Goal: Task Accomplishment & Management: Manage account settings

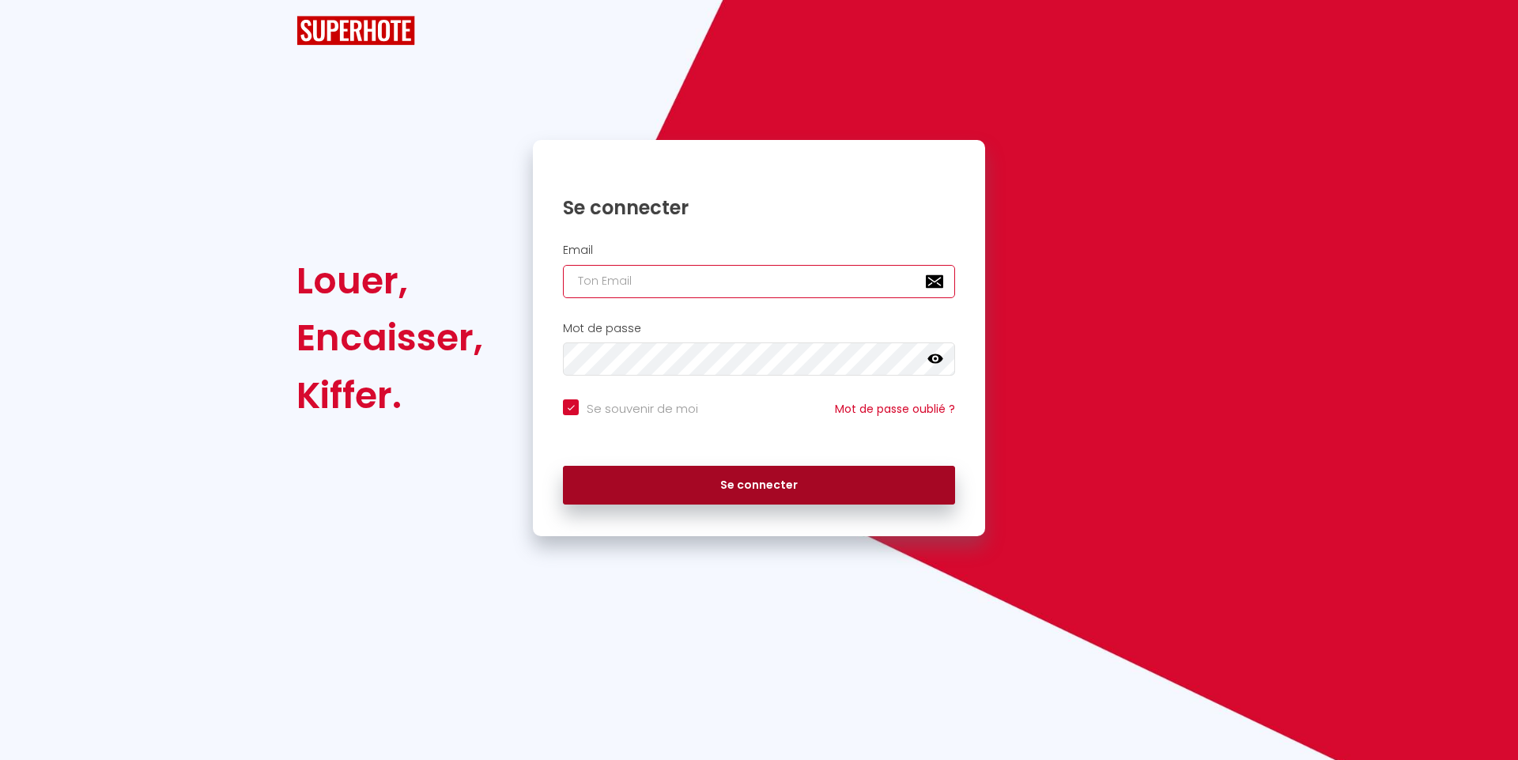
type input "[EMAIL_ADDRESS][DOMAIN_NAME]"
click at [797, 475] on button "Se connecter" at bounding box center [759, 486] width 392 height 40
checkbox input "true"
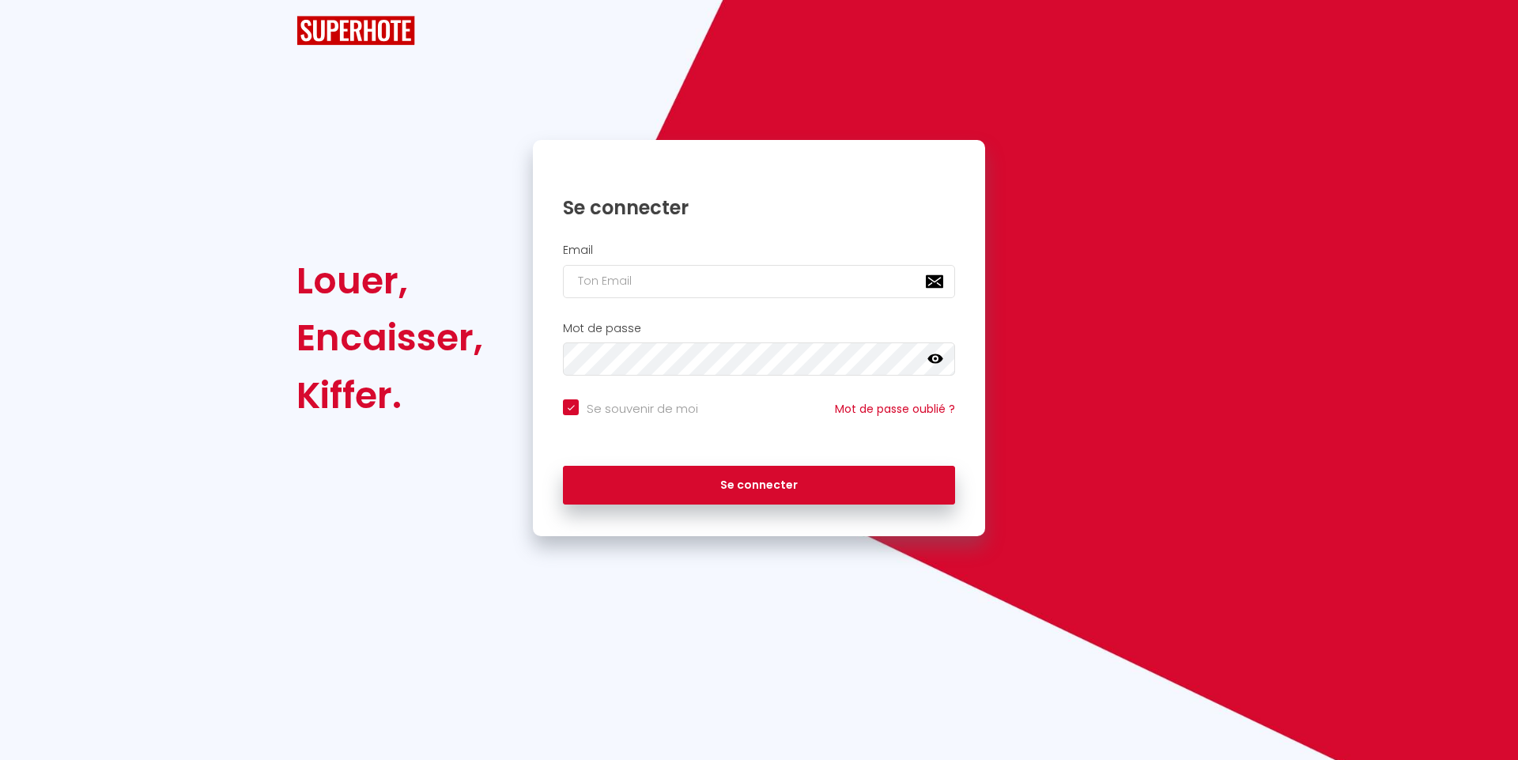
checkbox input "true"
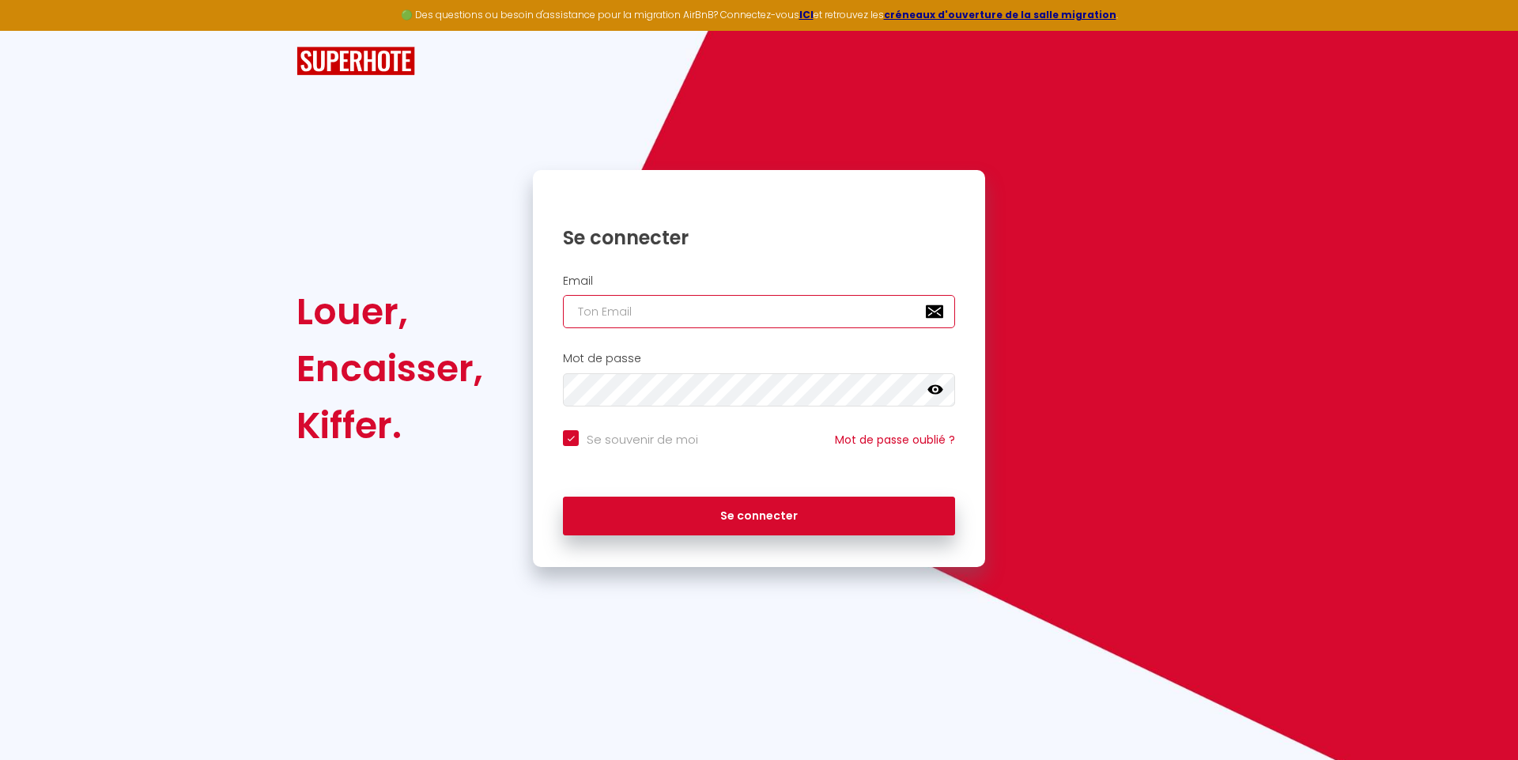
type input "[EMAIL_ADDRESS][DOMAIN_NAME]"
click at [768, 491] on div "Se connecter" at bounding box center [759, 511] width 452 height 47
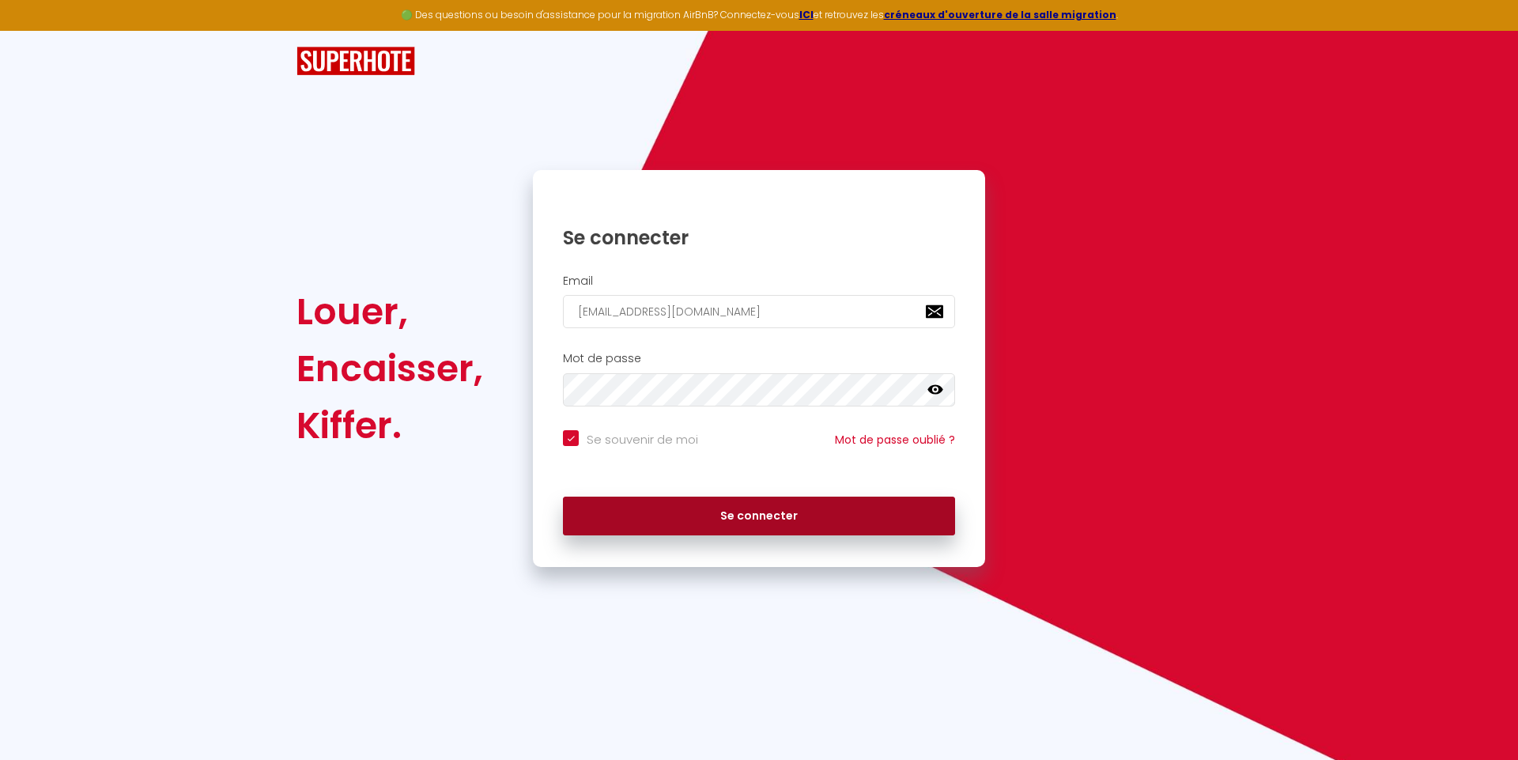
click at [768, 510] on button "Se connecter" at bounding box center [759, 516] width 392 height 40
checkbox input "true"
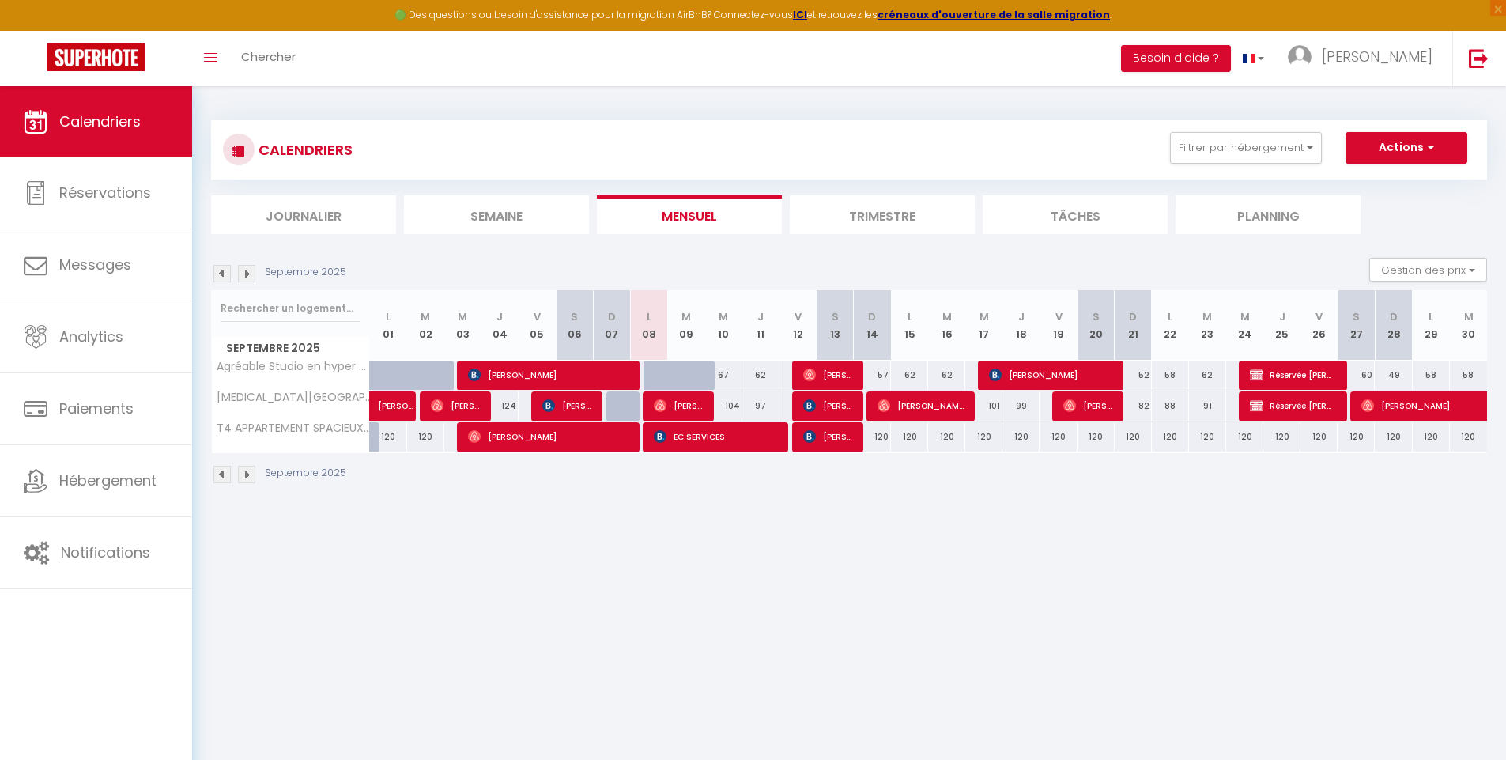
click at [876, 437] on div "120" at bounding box center [872, 436] width 37 height 29
type input "120"
type input "Dim 14 Septembre 2025"
type input "Lun 15 Septembre 2025"
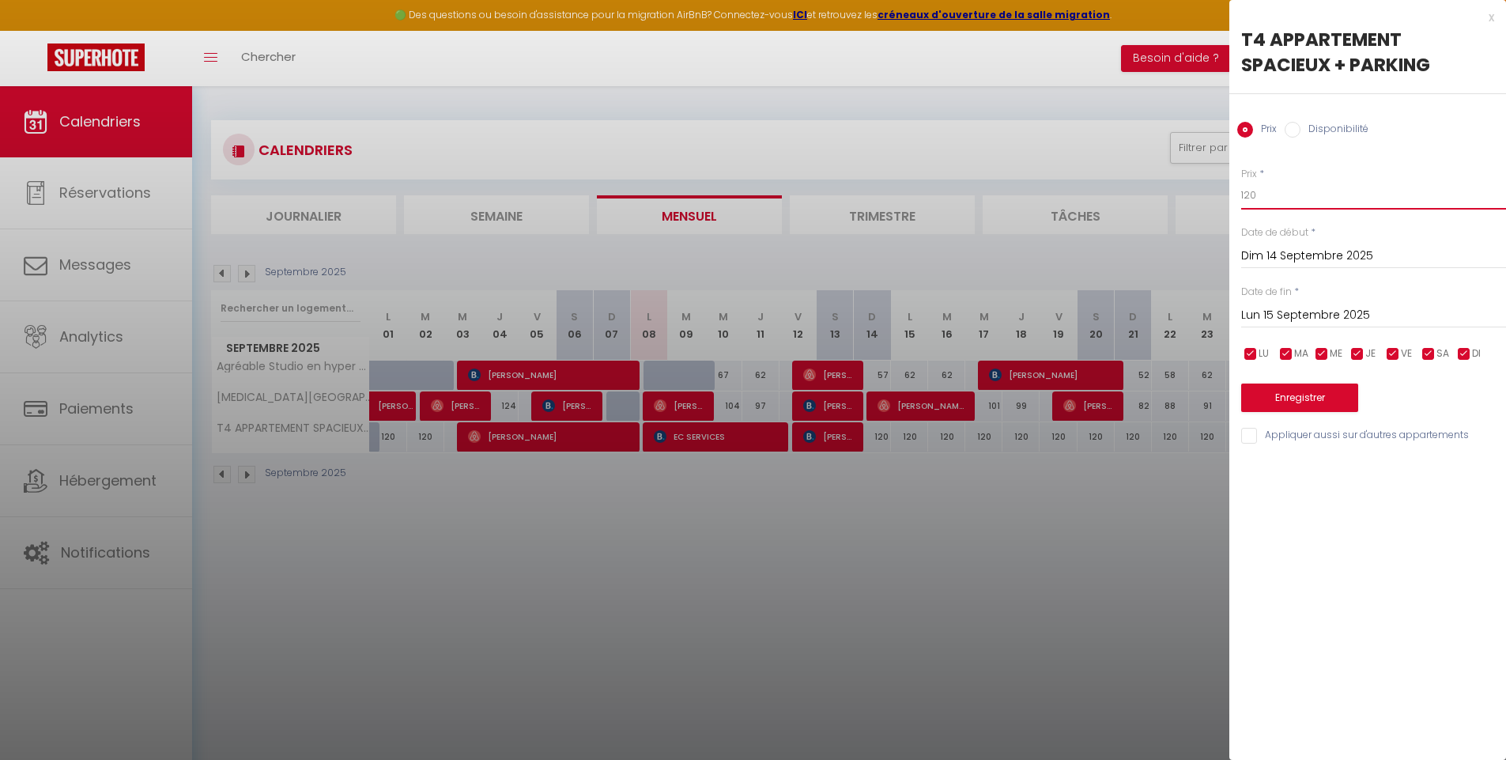
click at [1284, 188] on input "120" at bounding box center [1373, 195] width 265 height 28
type input "140"
click at [1362, 315] on input "Lun 15 Septembre 2025" at bounding box center [1373, 315] width 265 height 21
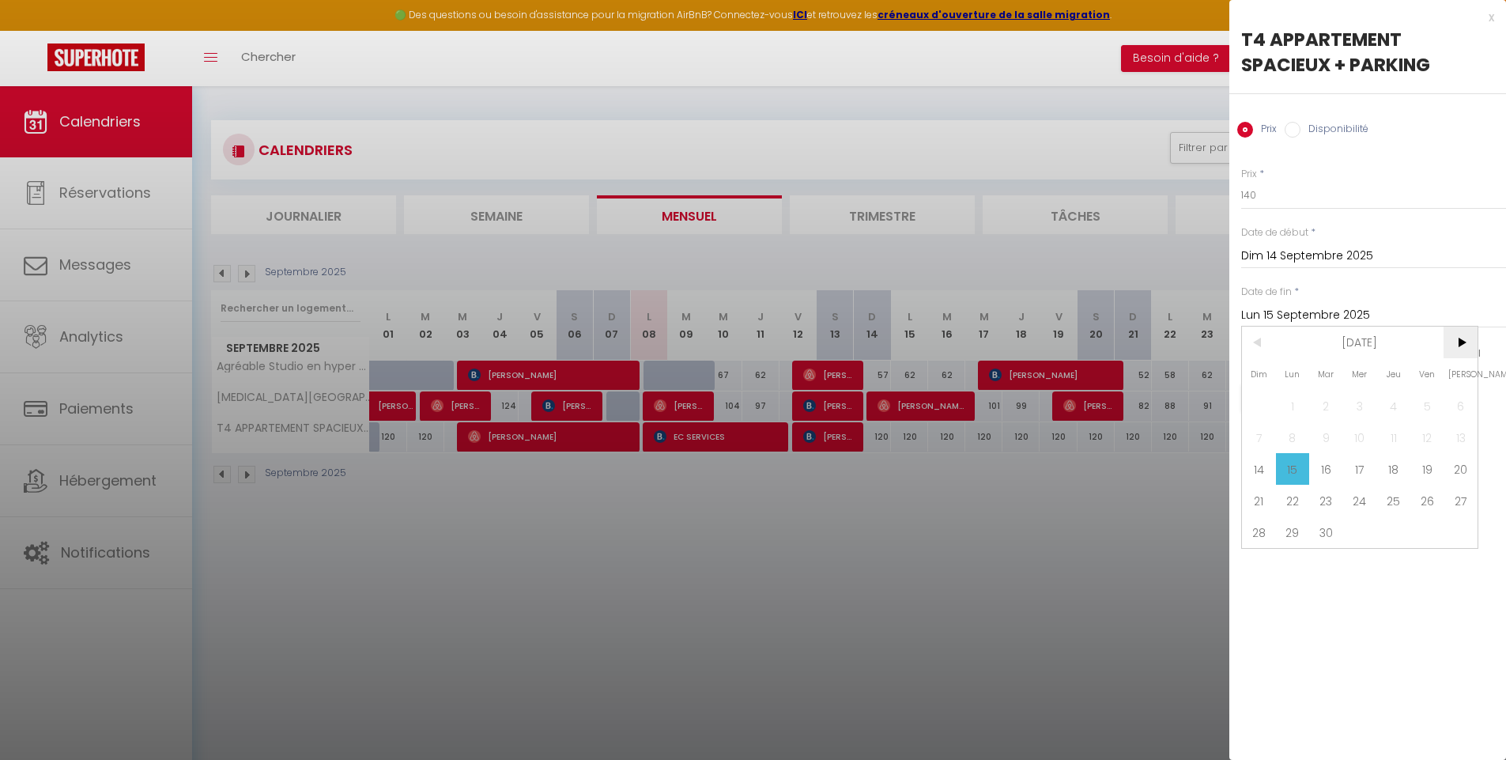
click at [1465, 341] on span ">" at bounding box center [1460, 342] width 34 height 32
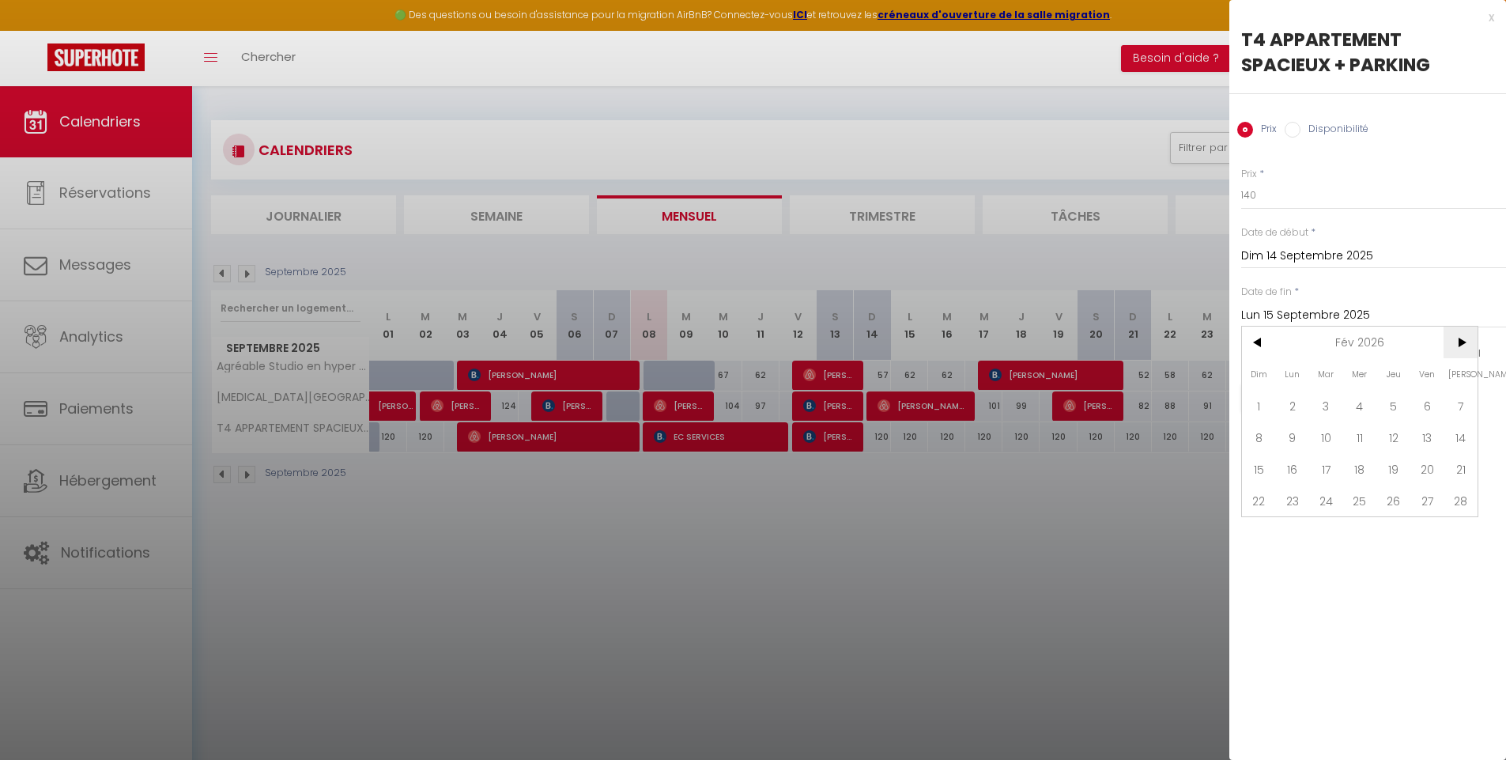
click at [1465, 341] on span ">" at bounding box center [1460, 342] width 34 height 32
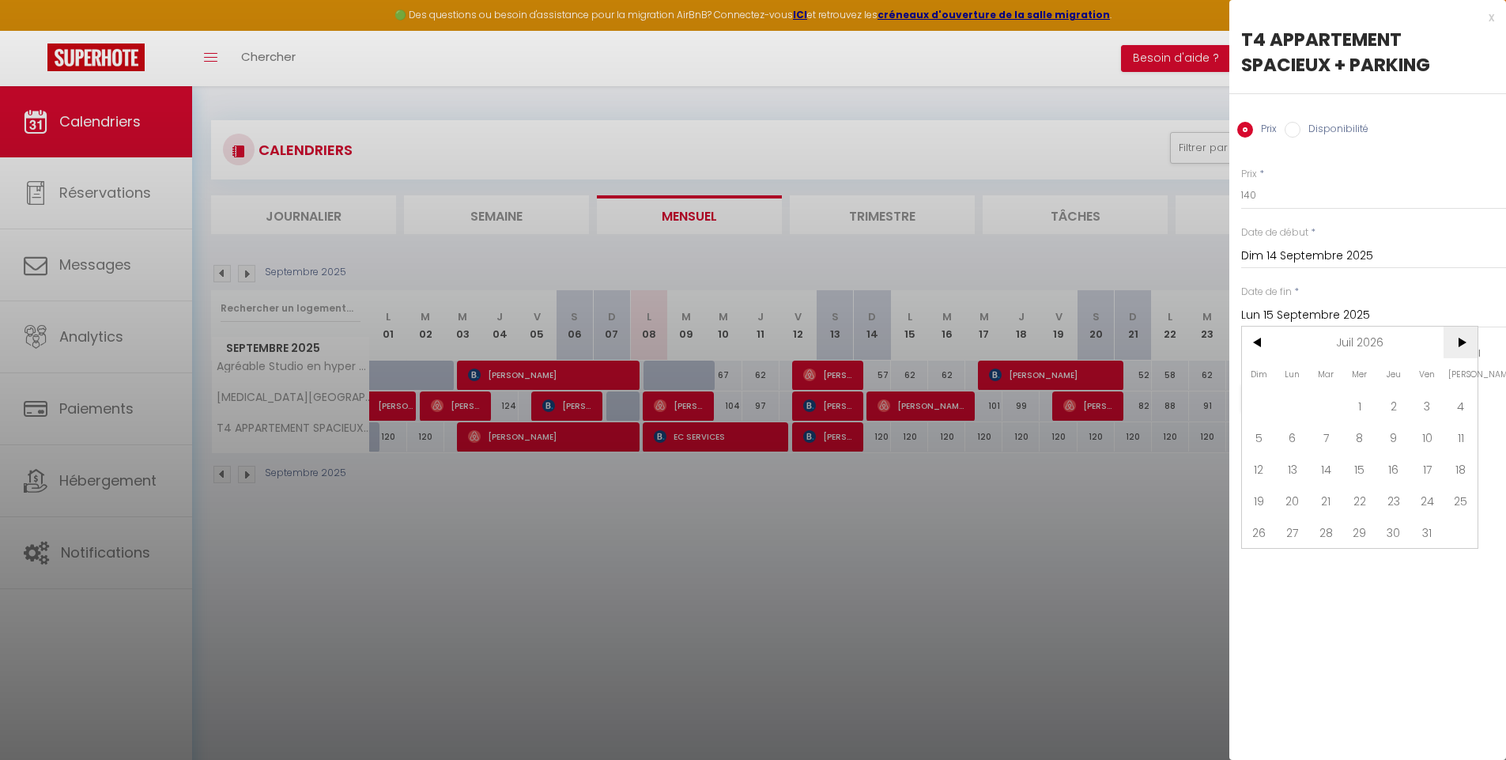
click at [1465, 341] on span ">" at bounding box center [1460, 342] width 34 height 32
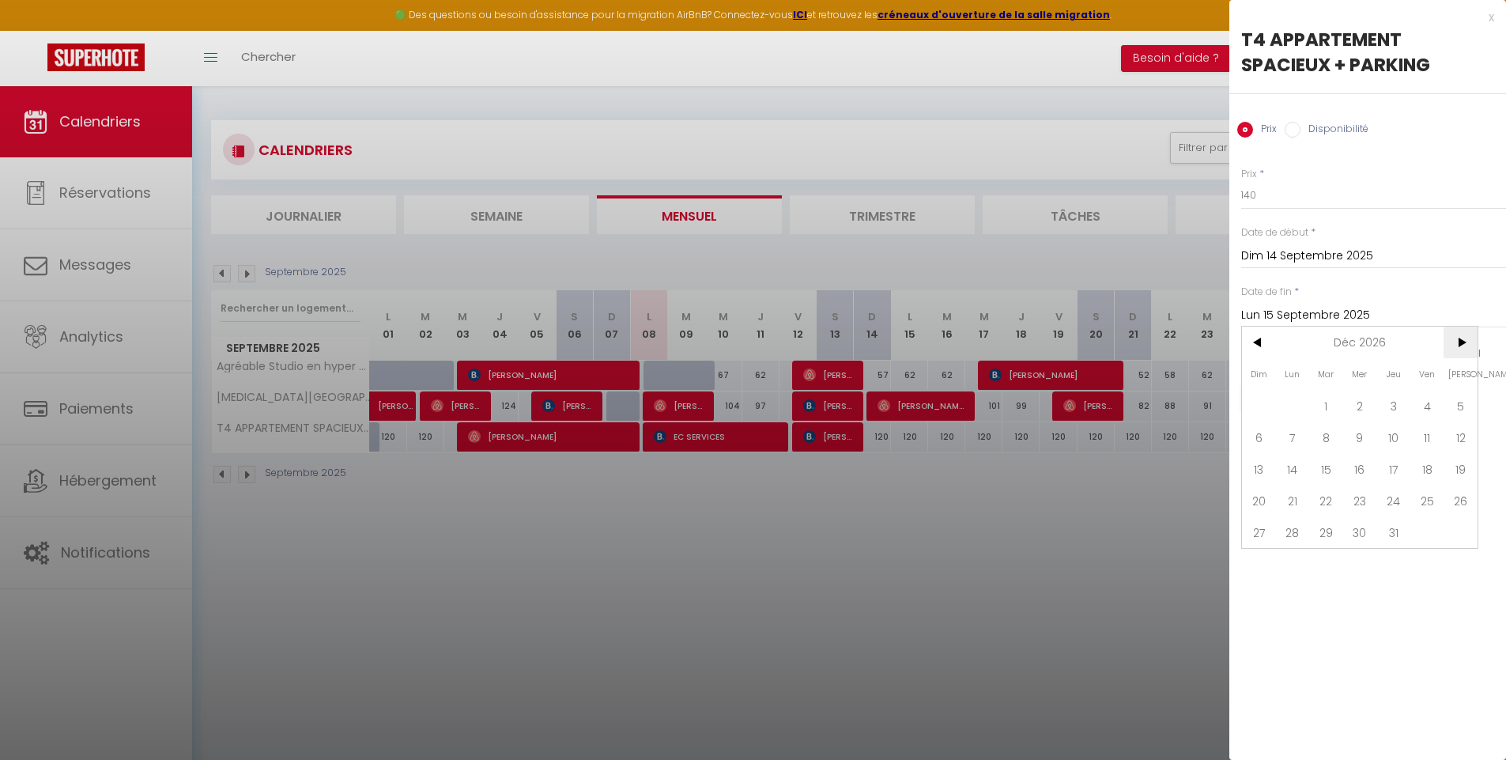
click at [1465, 341] on span ">" at bounding box center [1460, 342] width 34 height 32
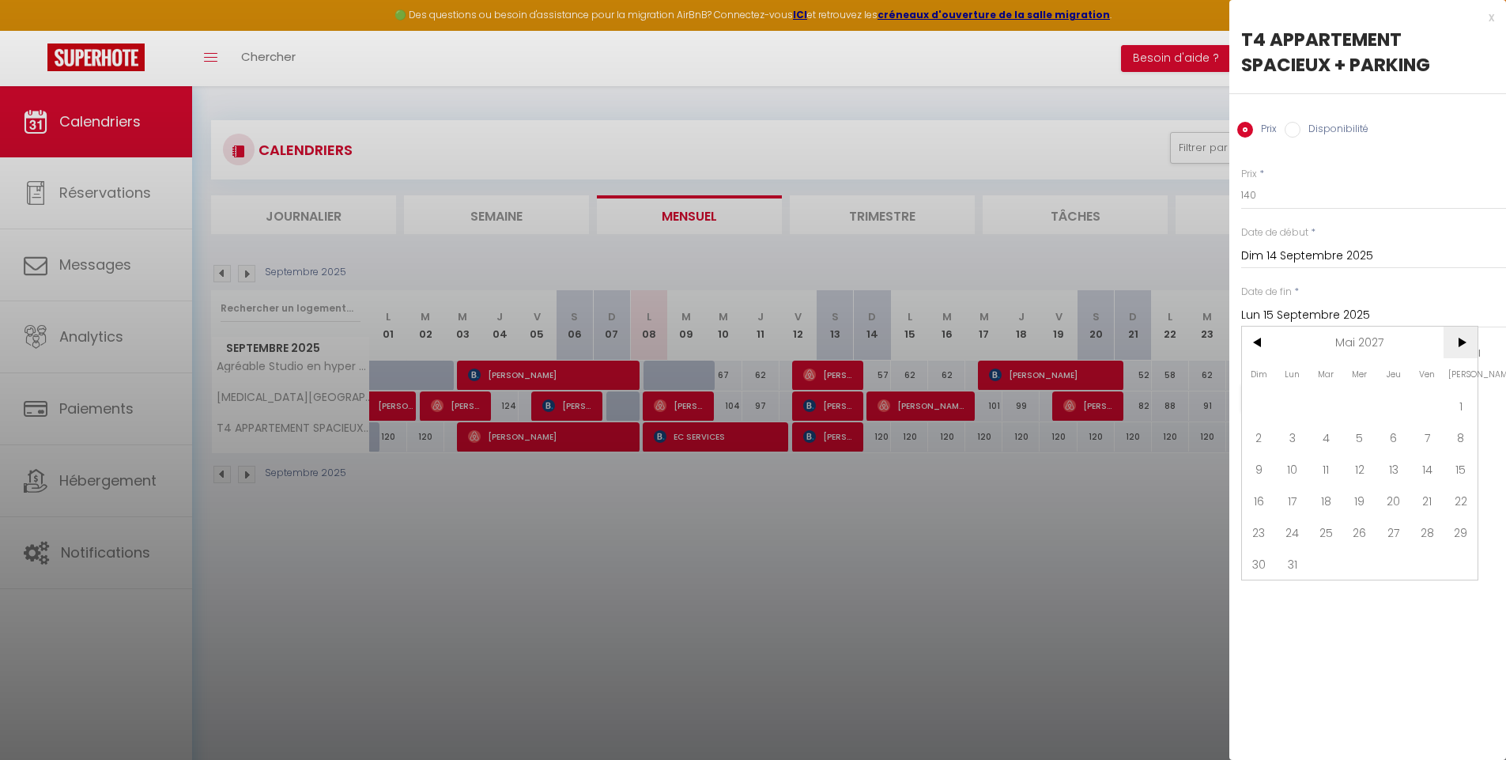
click at [1465, 341] on span ">" at bounding box center [1460, 342] width 34 height 32
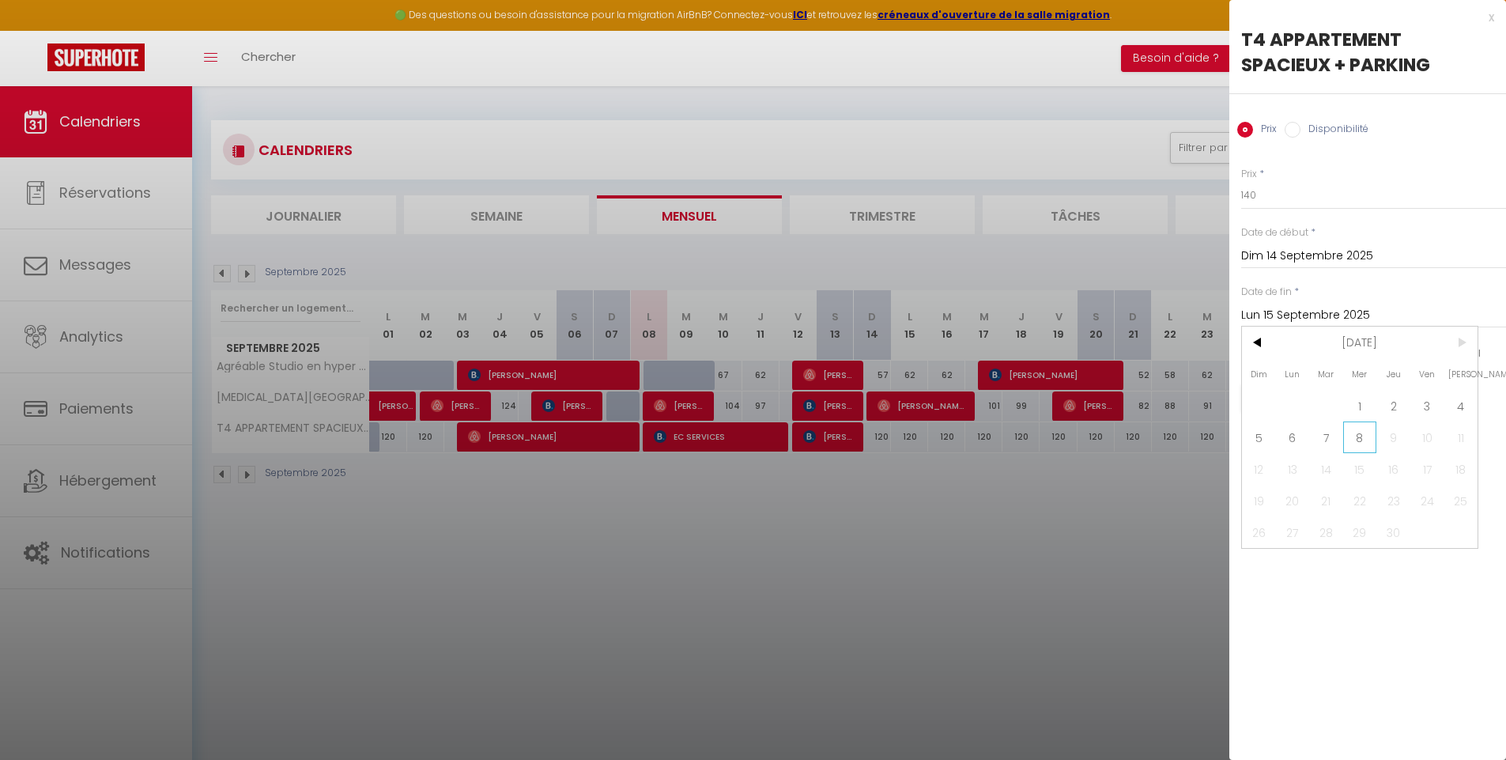
click at [1361, 439] on span "8" at bounding box center [1360, 437] width 34 height 32
type input "Mer 08 Septembre 2027"
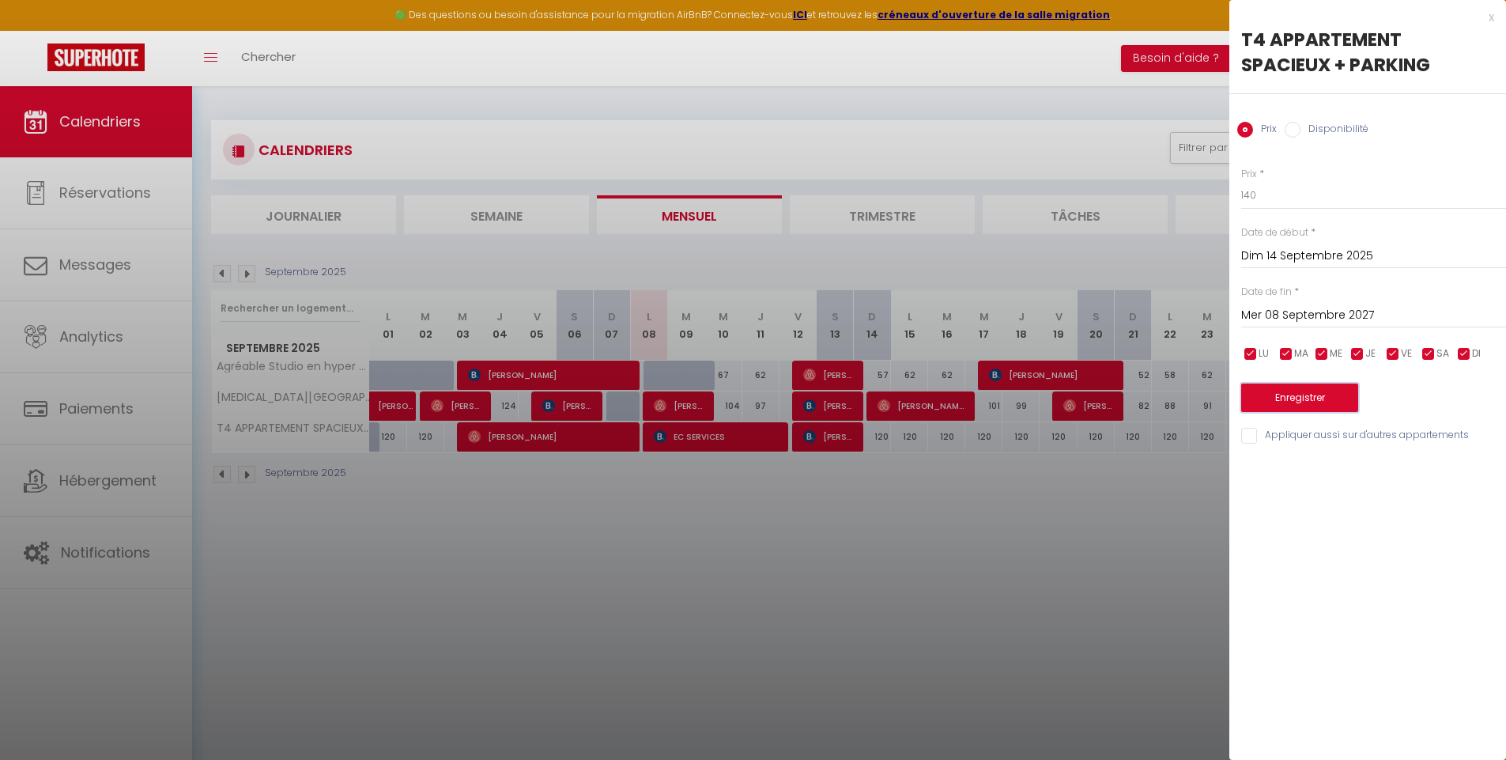
click at [1319, 396] on button "Enregistrer" at bounding box center [1299, 397] width 117 height 28
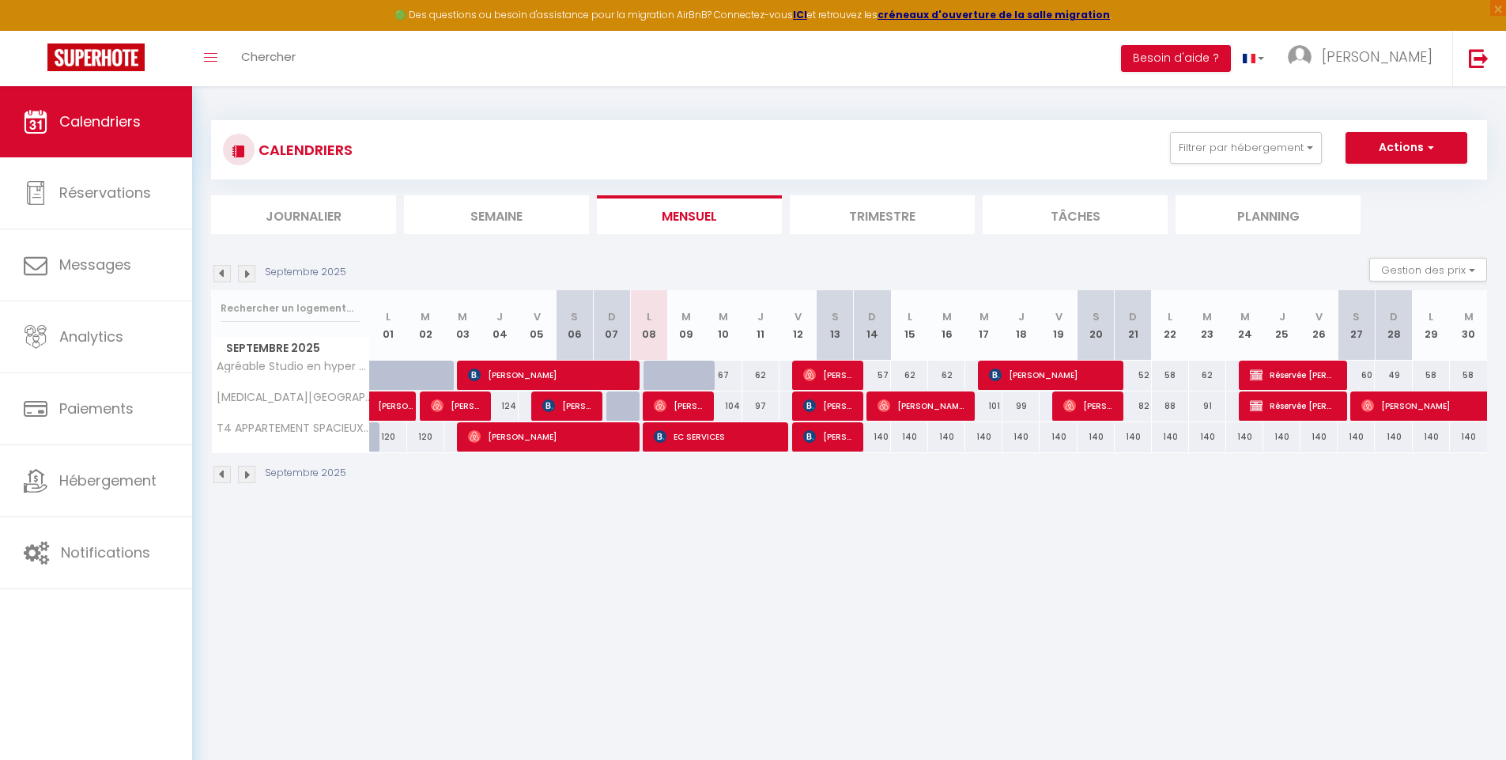
click at [1136, 406] on div "82" at bounding box center [1132, 405] width 37 height 29
type input "82"
type input "Dim 21 Septembre 2025"
type input "Lun 22 Septembre 2025"
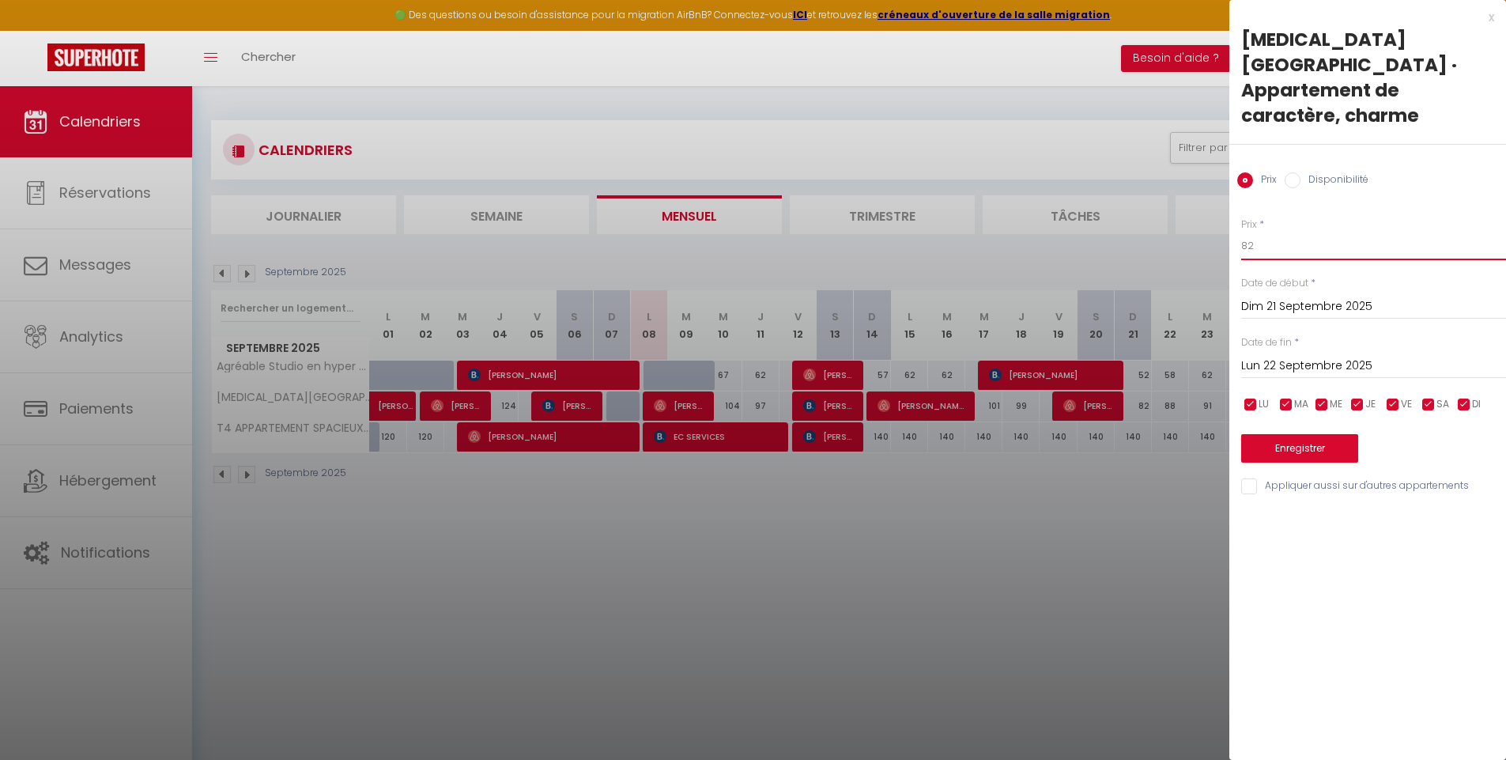
click at [1258, 232] on input "82" at bounding box center [1373, 246] width 265 height 28
type input "8"
type input "90"
click at [1324, 356] on input "Lun 22 Septembre 2025" at bounding box center [1373, 366] width 265 height 21
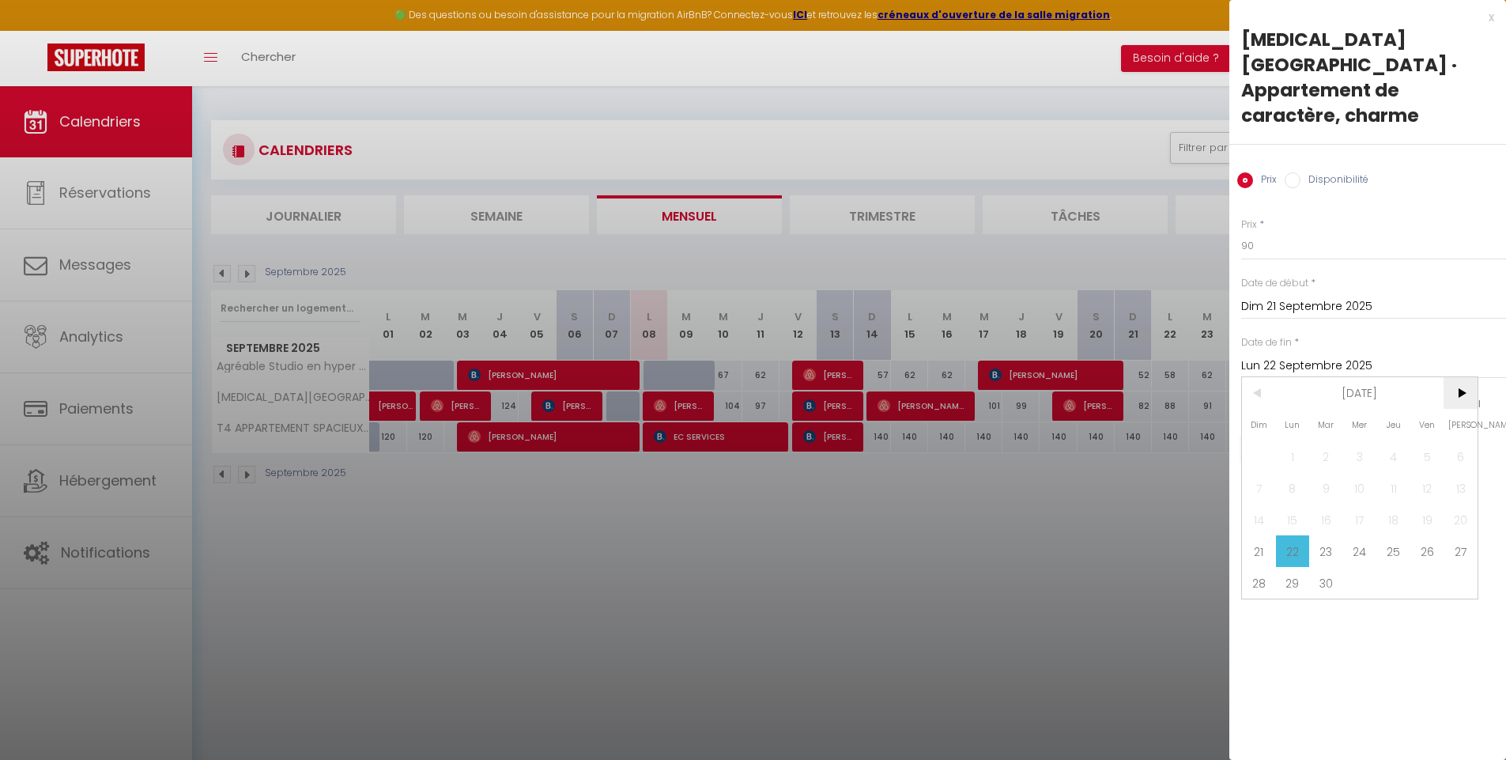
click at [1464, 377] on span ">" at bounding box center [1460, 393] width 34 height 32
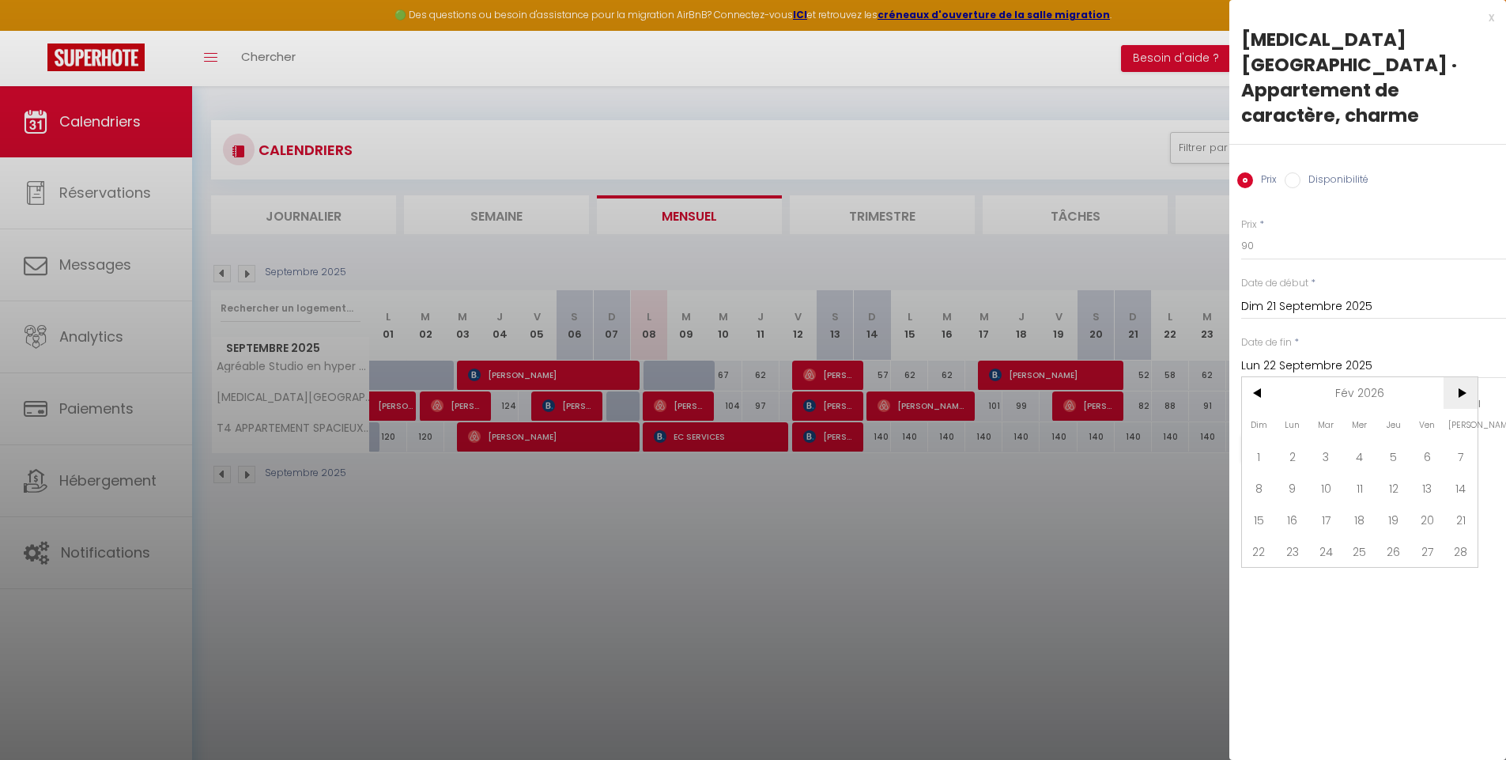
click at [1464, 377] on span ">" at bounding box center [1460, 393] width 34 height 32
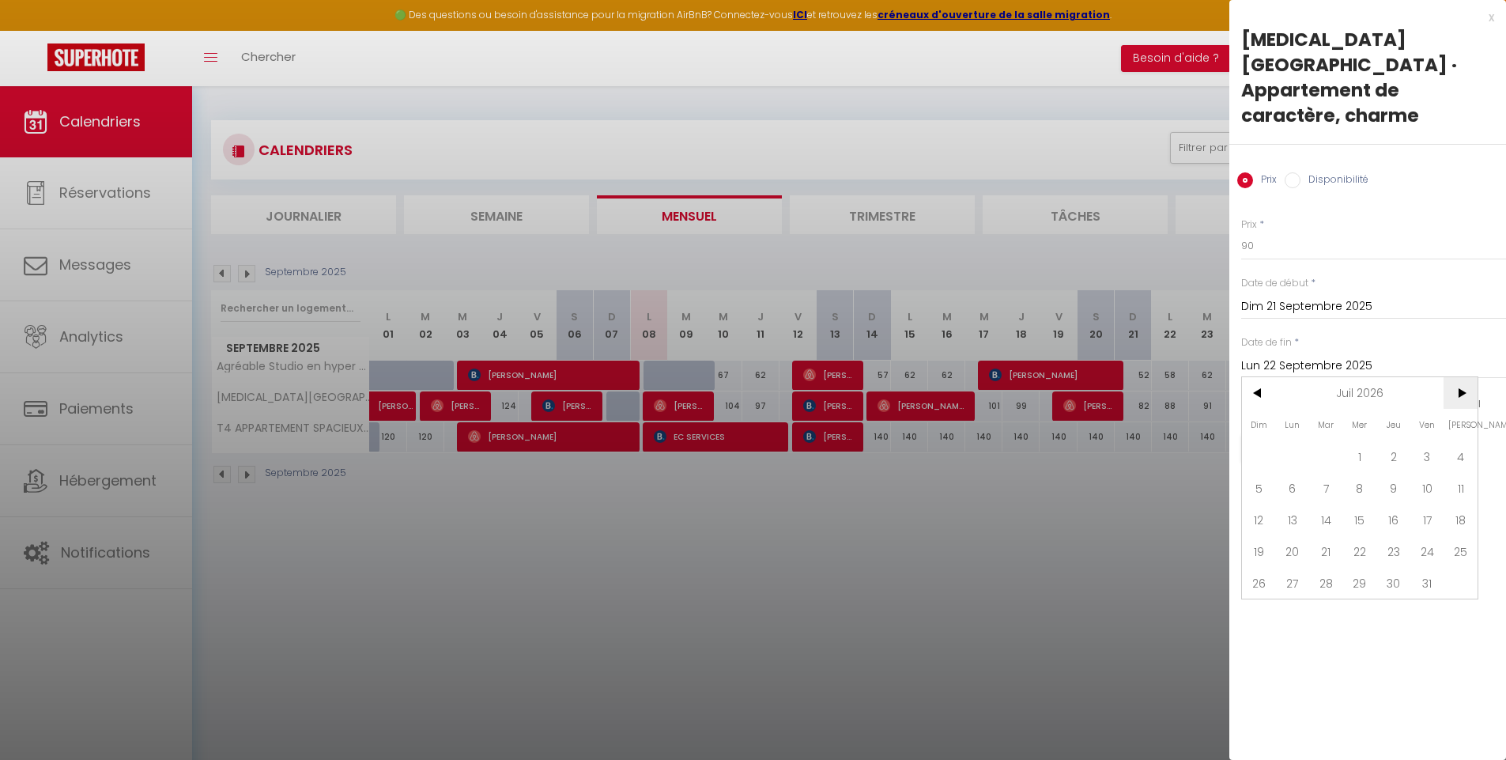
click at [1464, 377] on span ">" at bounding box center [1460, 393] width 34 height 32
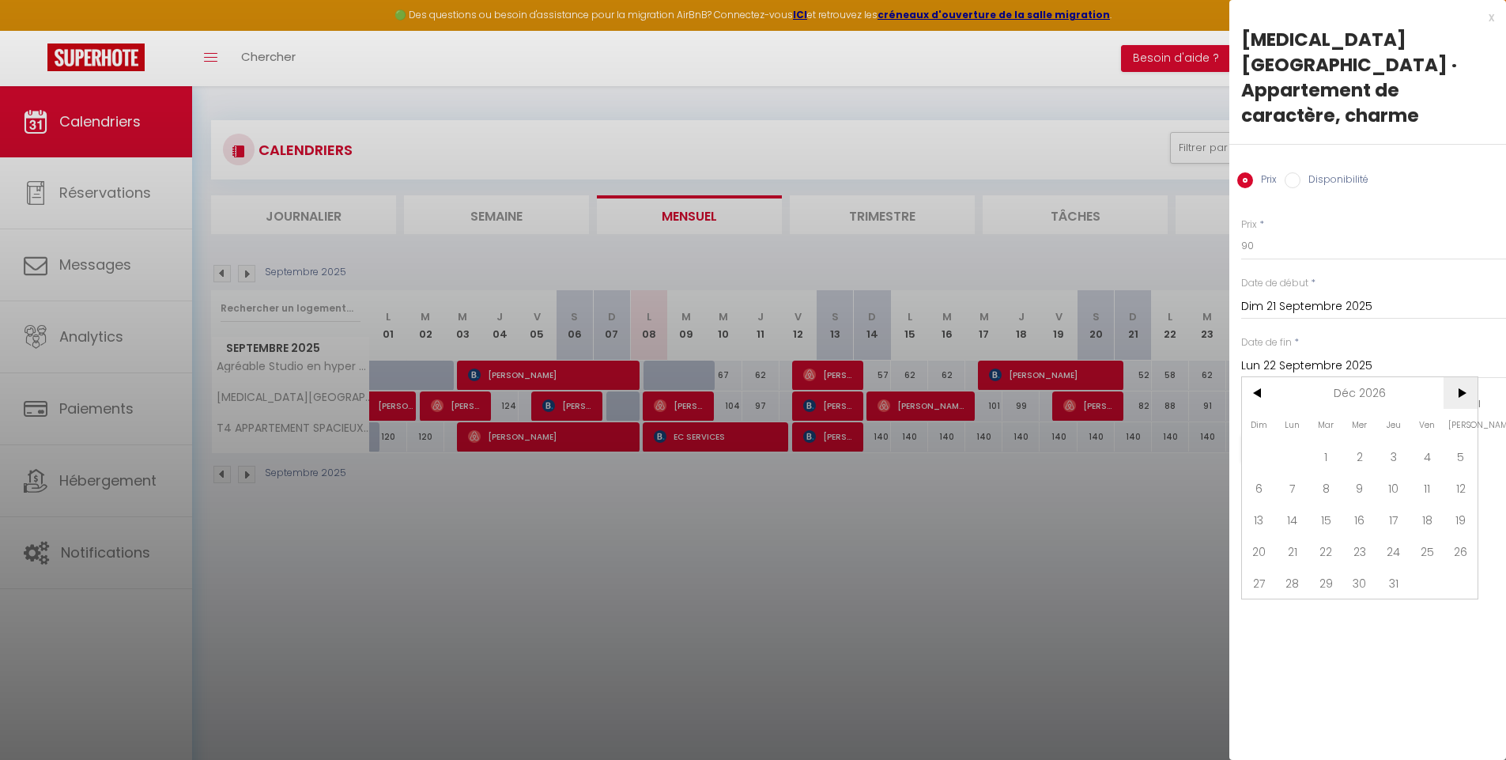
click at [1464, 377] on span ">" at bounding box center [1460, 393] width 34 height 32
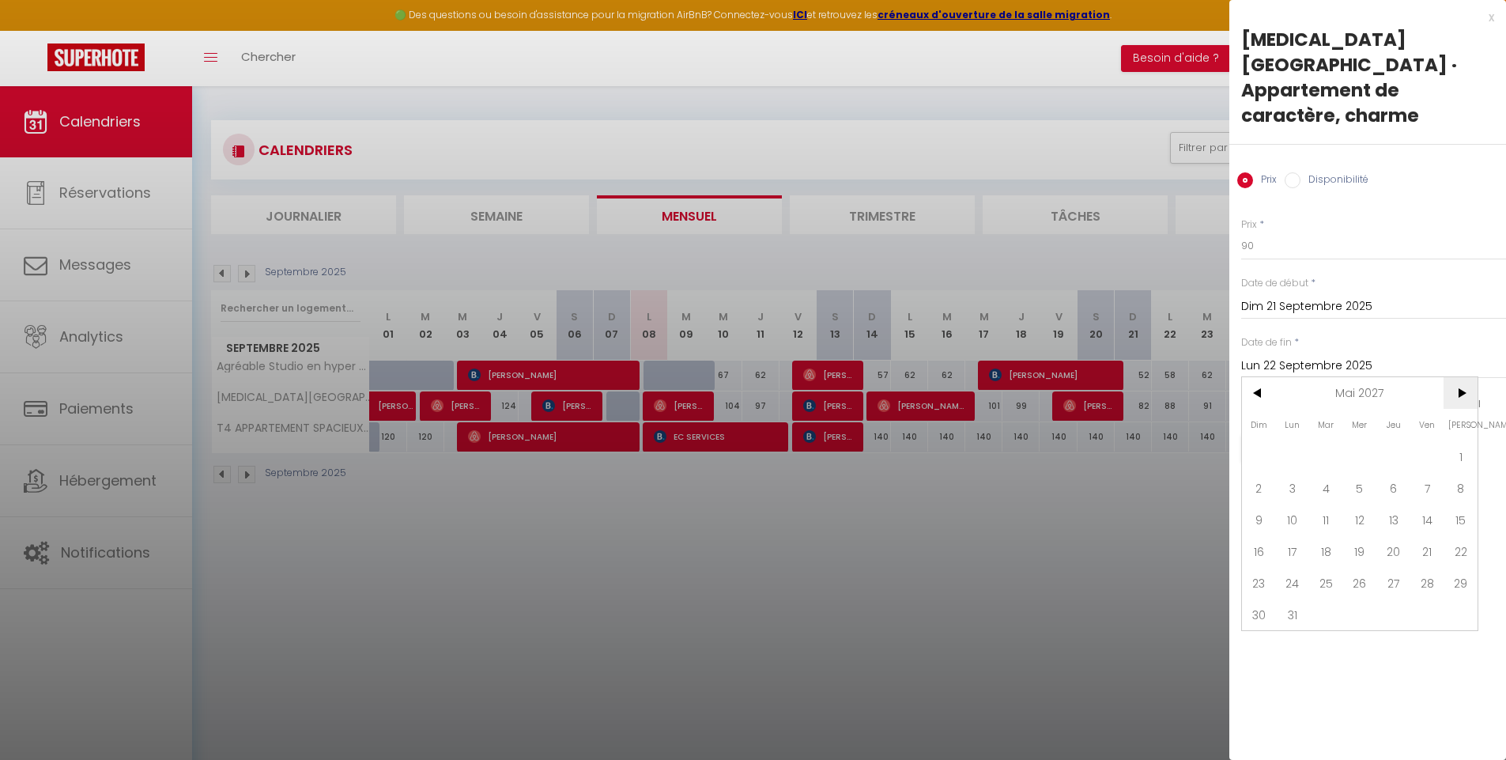
click at [1464, 377] on span ">" at bounding box center [1460, 393] width 34 height 32
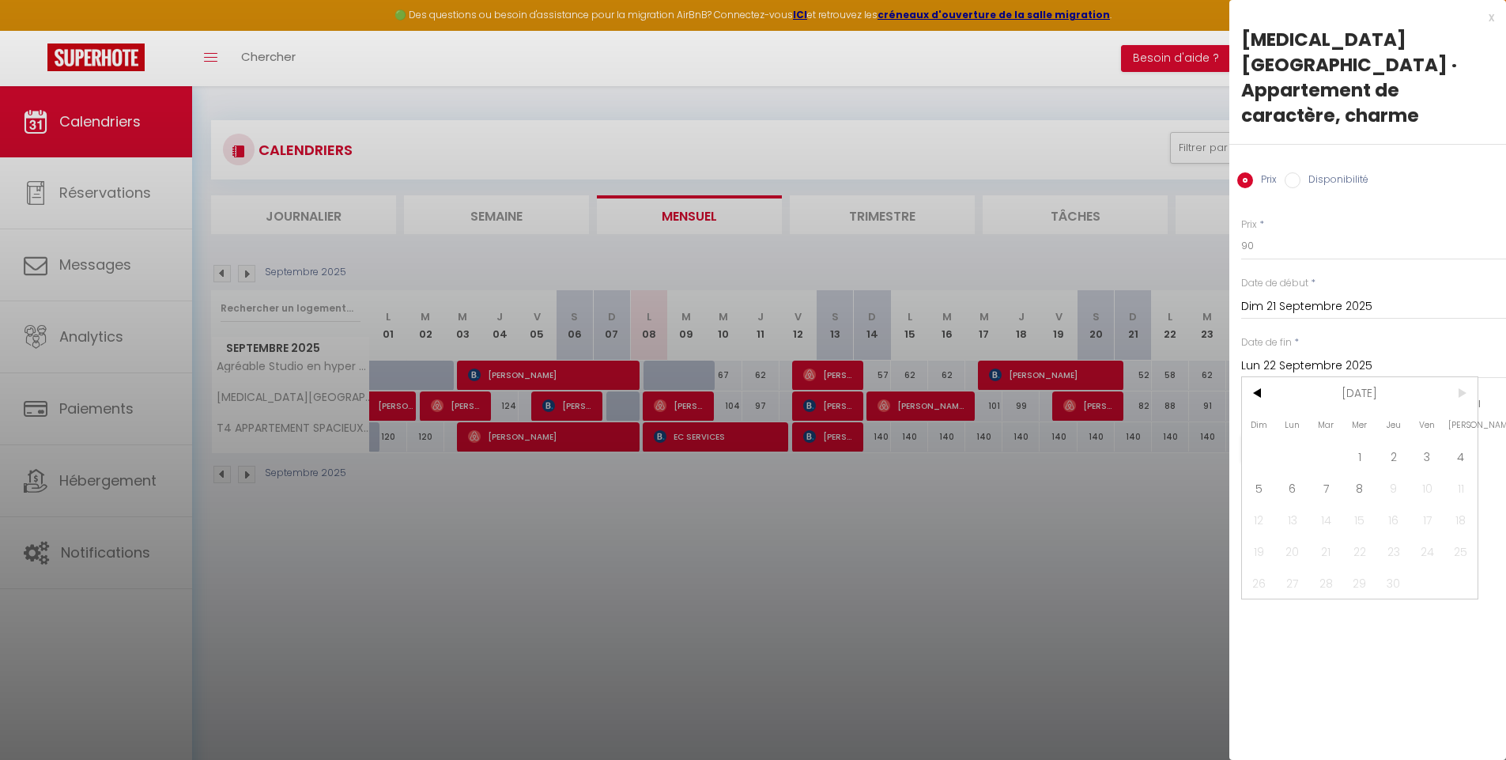
click at [1464, 377] on span ">" at bounding box center [1460, 393] width 34 height 32
click at [1359, 472] on span "8" at bounding box center [1360, 488] width 34 height 32
type input "Mer 08 Septembre 2027"
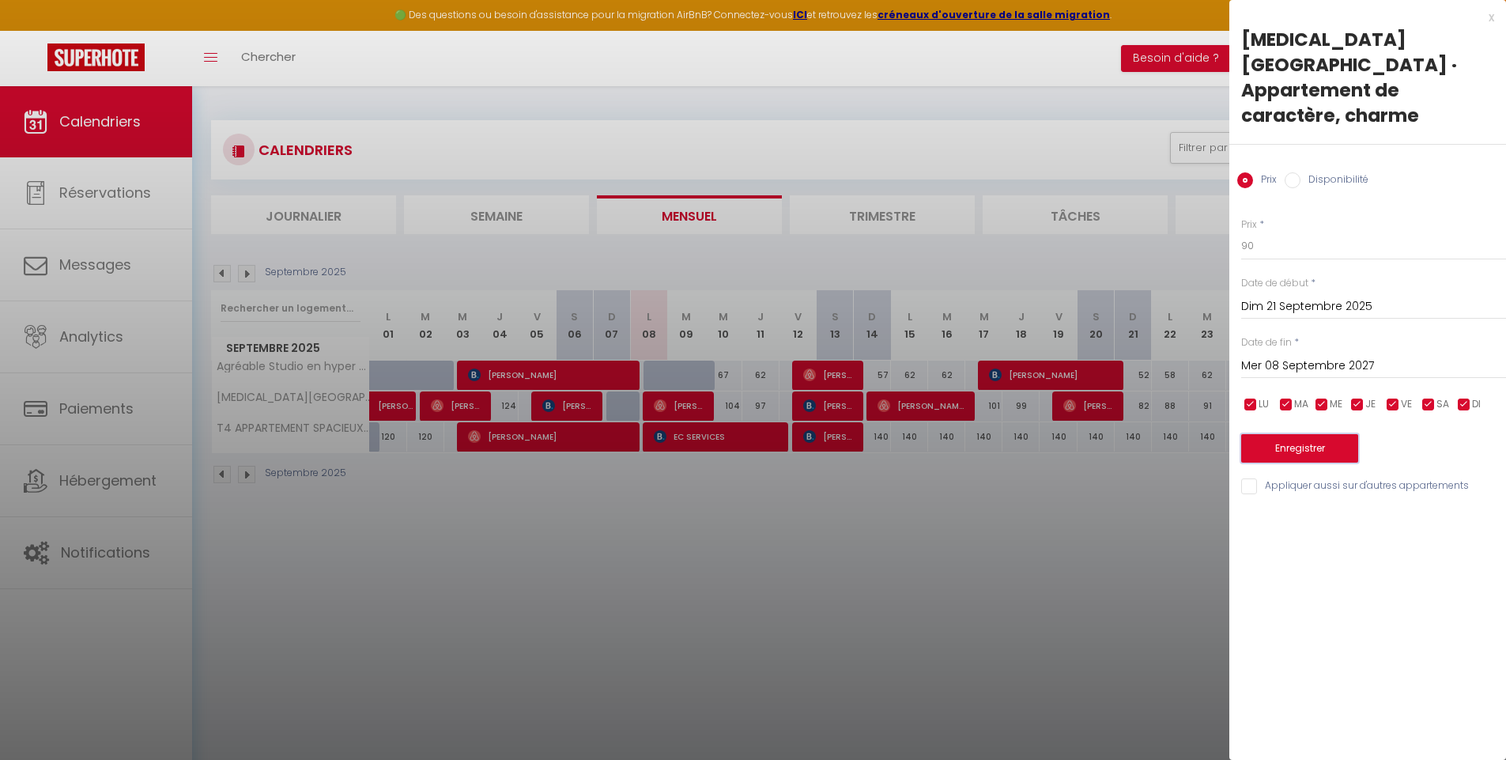
click at [1291, 434] on button "Enregistrer" at bounding box center [1299, 448] width 117 height 28
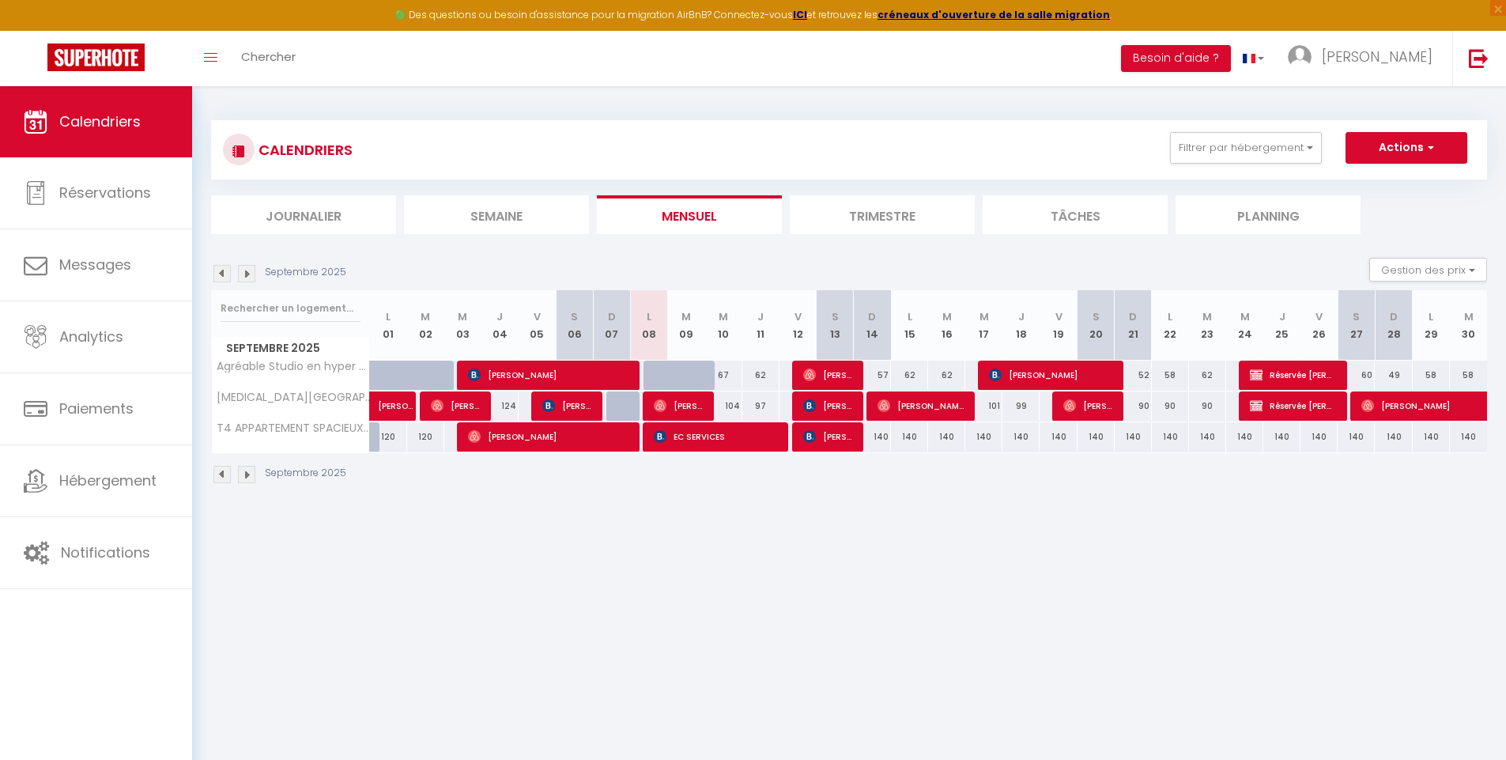
click at [722, 379] on div "67" at bounding box center [722, 374] width 37 height 29
type input "67"
type input "Mer 10 Septembre 2025"
type input "Jeu 11 Septembre 2025"
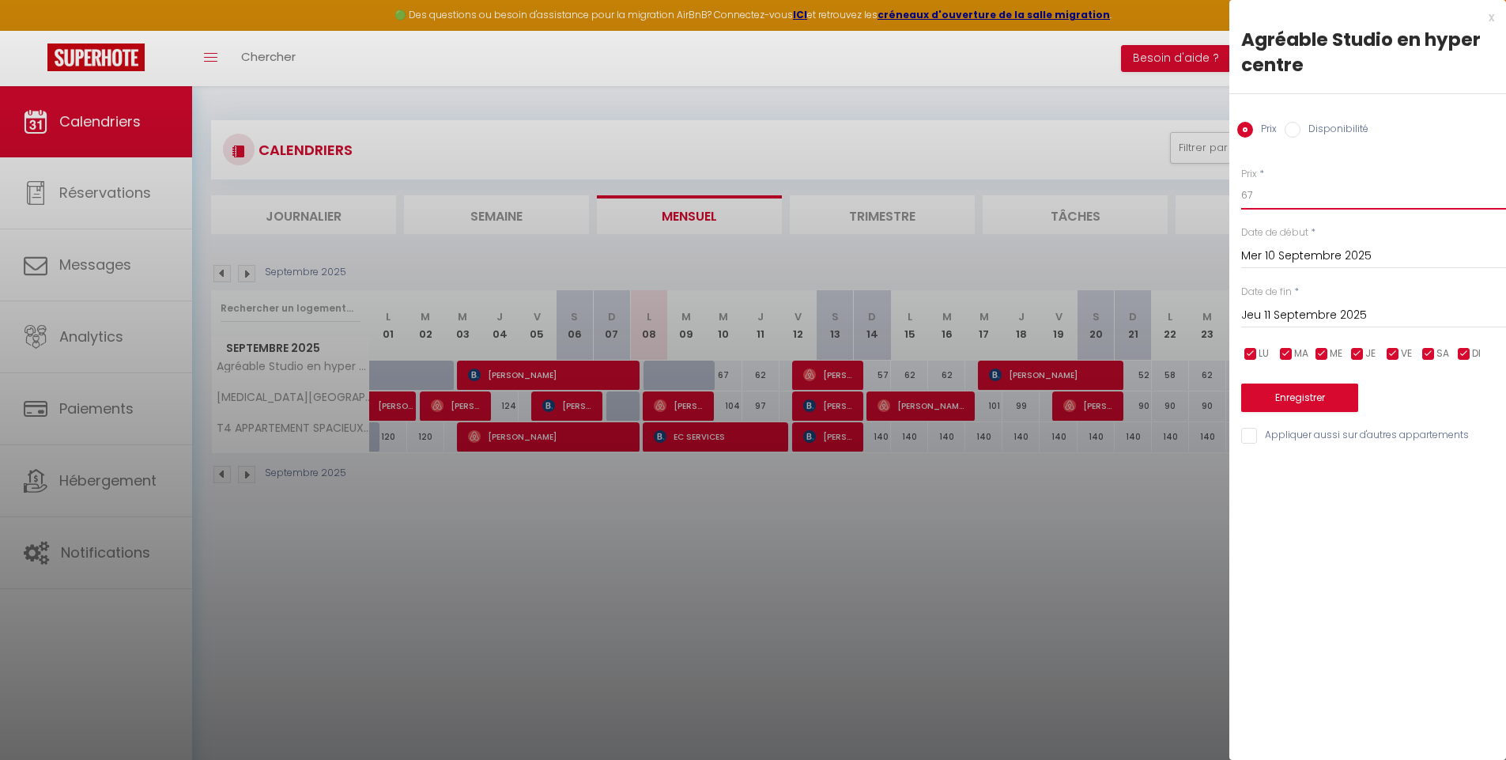
click at [1294, 201] on input "67" at bounding box center [1373, 195] width 265 height 28
type input "6"
type input "72"
click at [1335, 321] on input "Jeu 11 Septembre 2025" at bounding box center [1373, 315] width 265 height 21
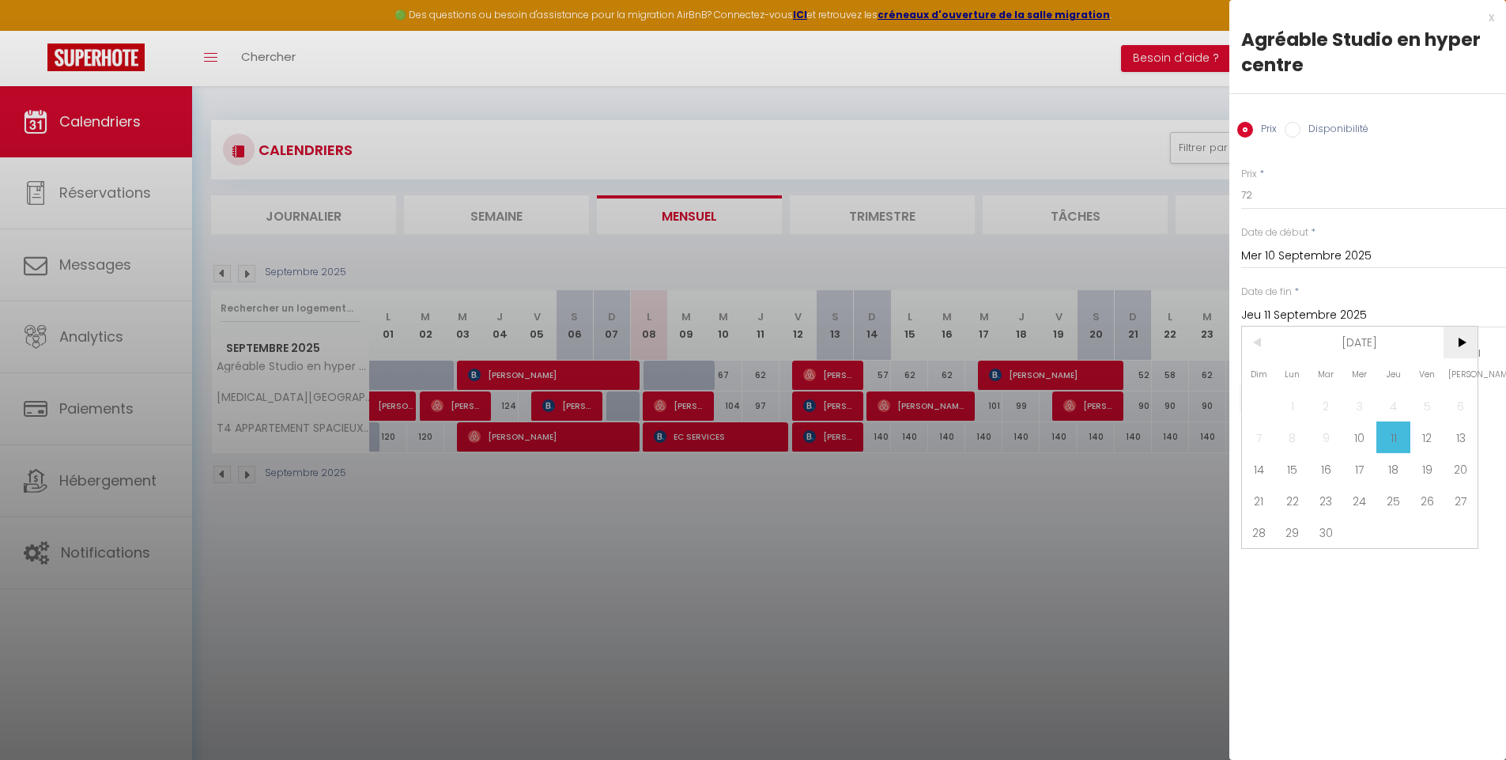
click at [1459, 341] on span ">" at bounding box center [1460, 342] width 34 height 32
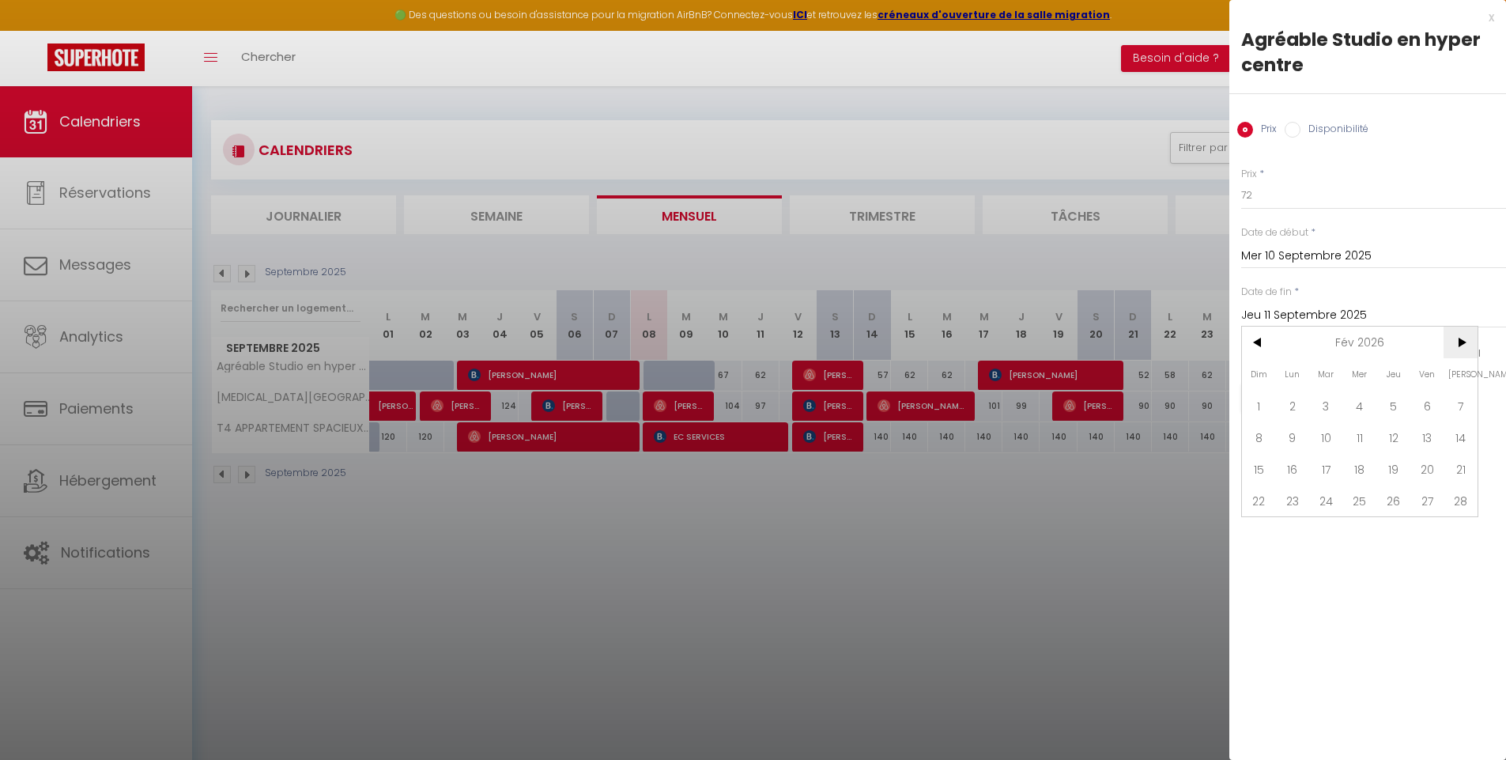
click at [1459, 341] on span ">" at bounding box center [1460, 342] width 34 height 32
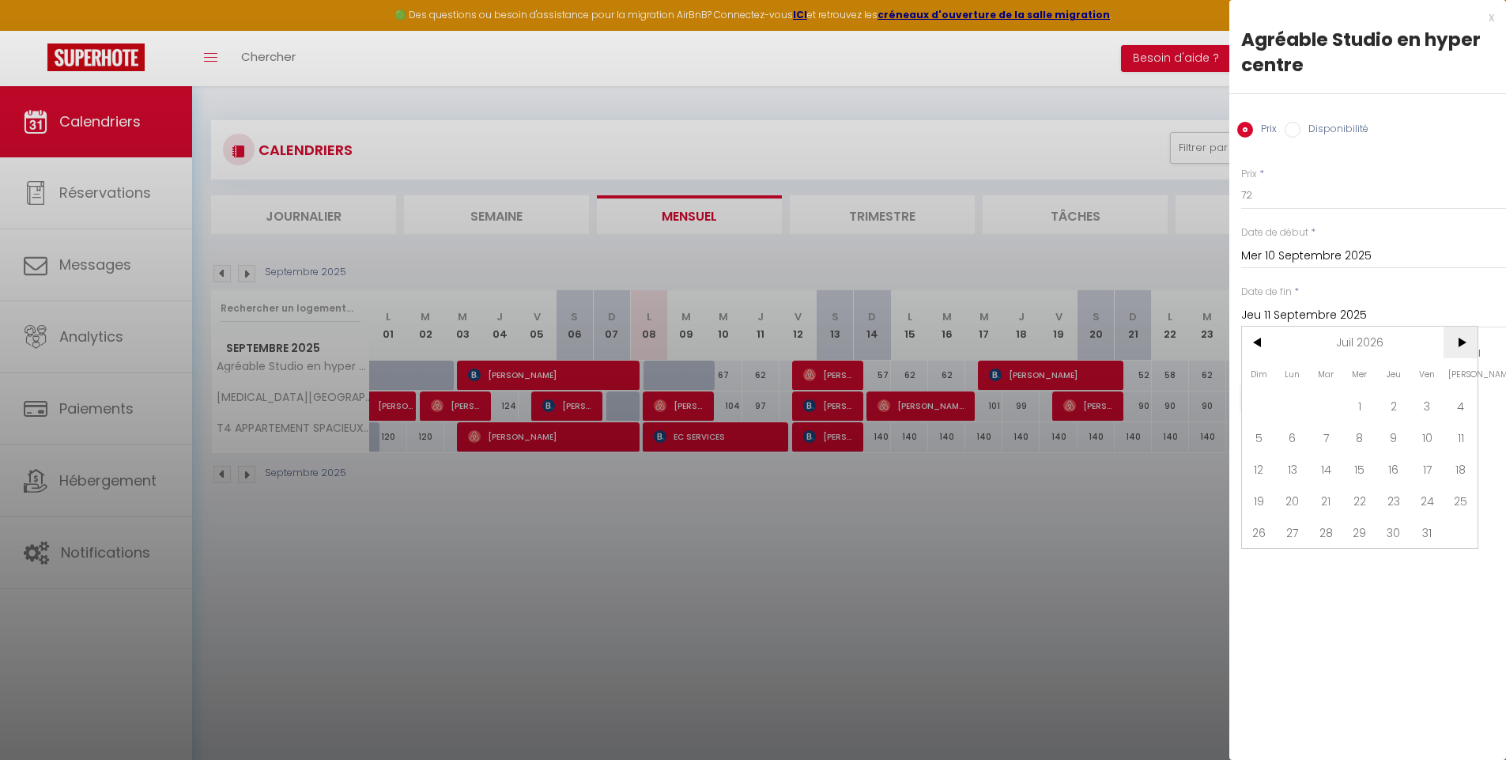
click at [1459, 341] on span ">" at bounding box center [1460, 342] width 34 height 32
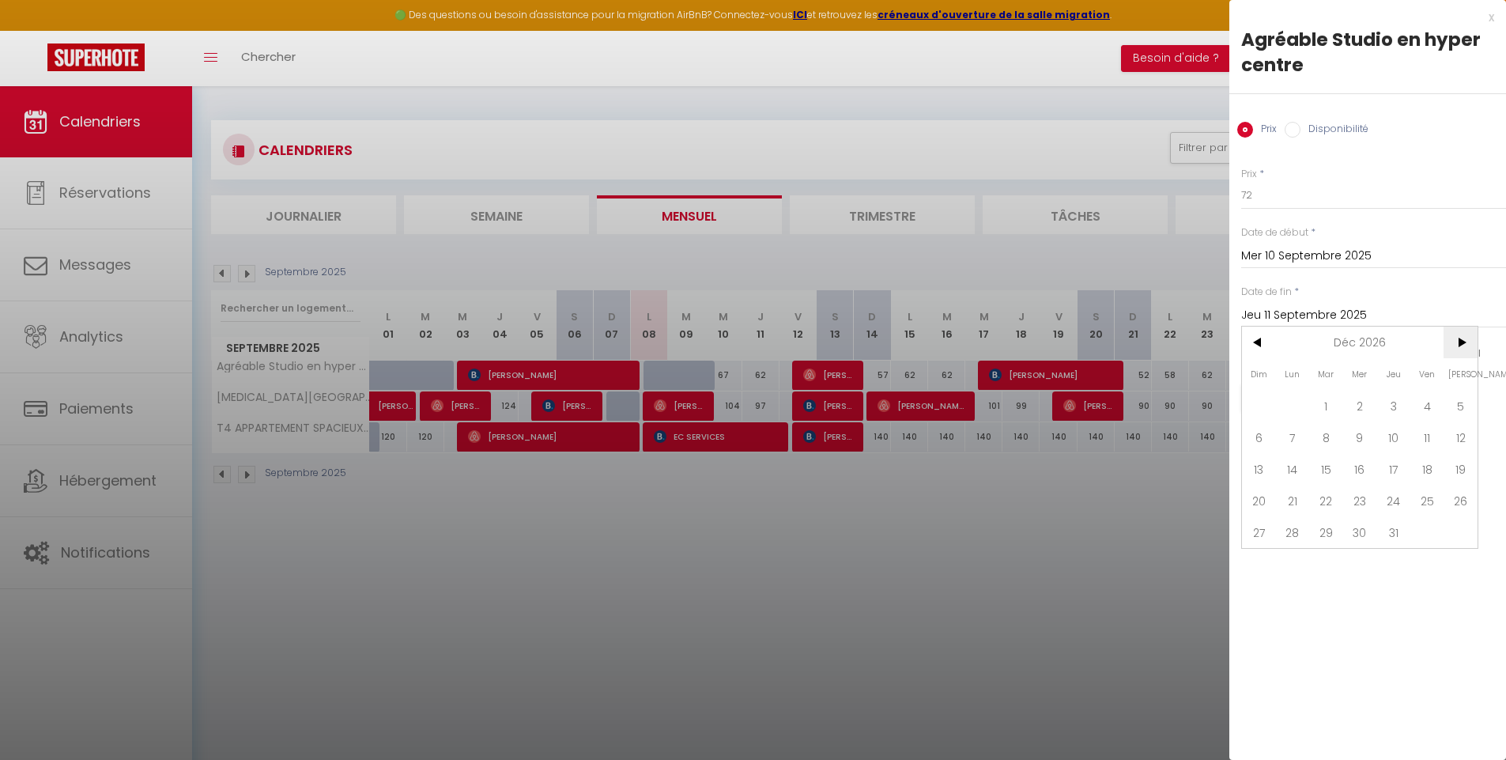
click at [1459, 341] on span ">" at bounding box center [1460, 342] width 34 height 32
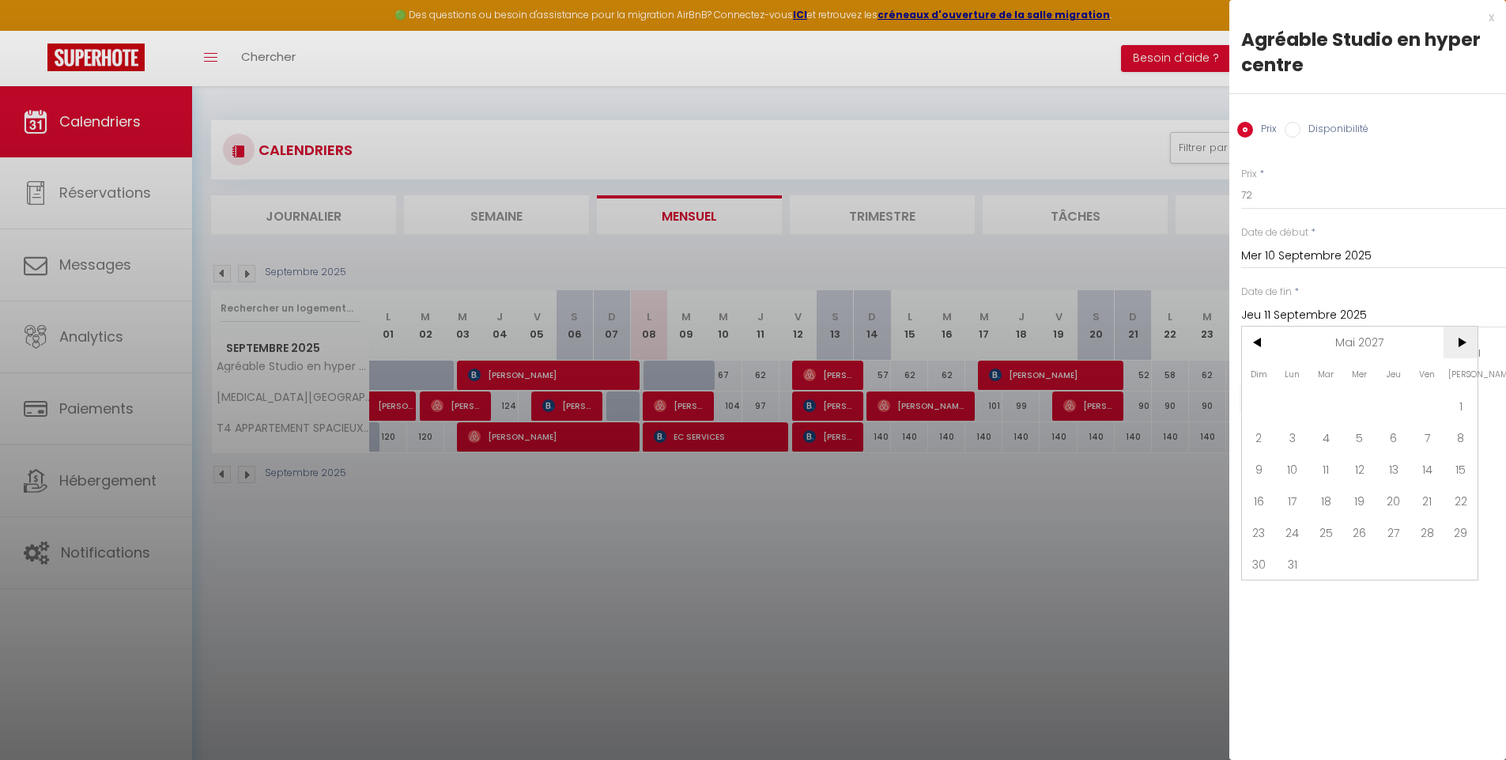
click at [1459, 341] on span ">" at bounding box center [1460, 342] width 34 height 32
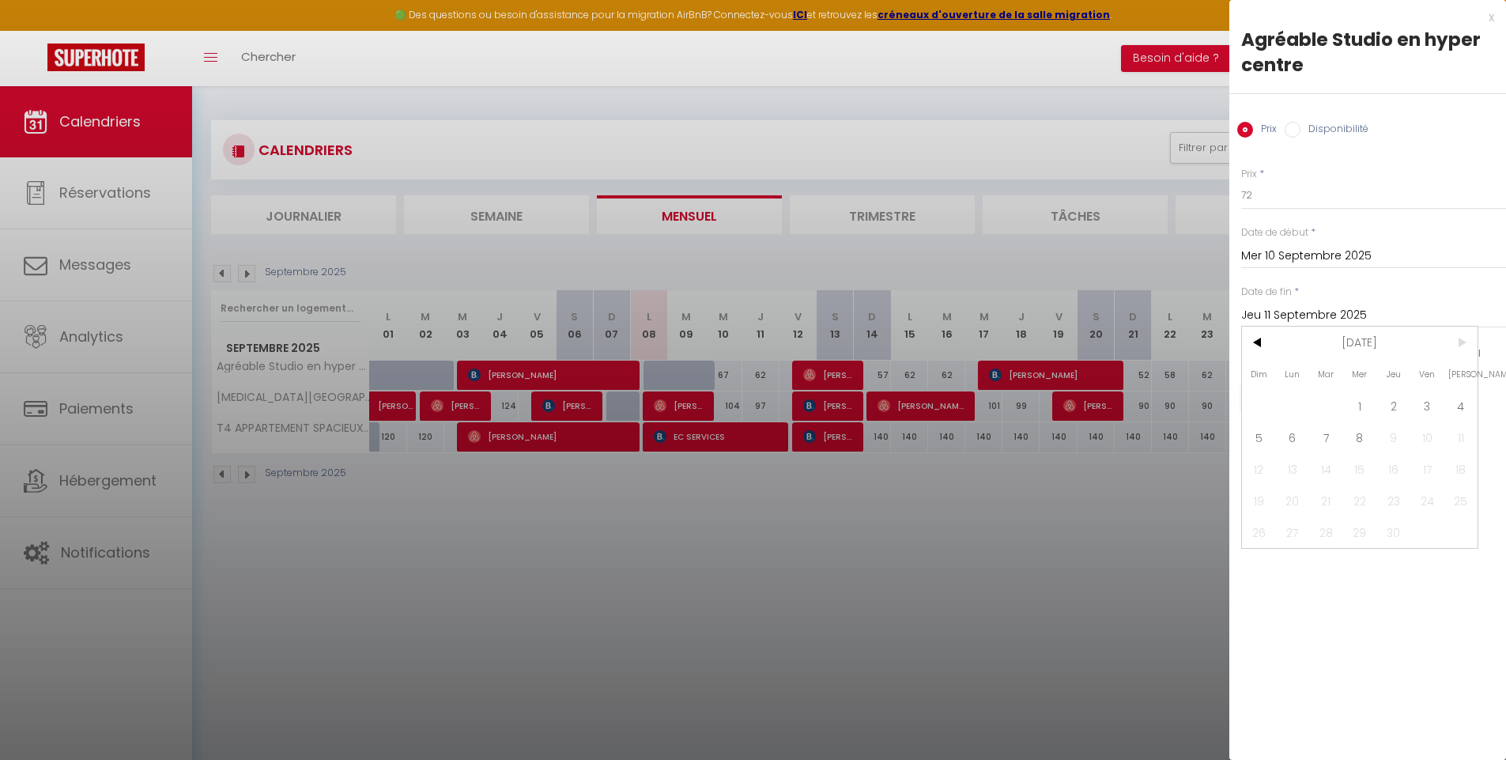
click at [1459, 341] on span ">" at bounding box center [1460, 342] width 34 height 32
click at [1359, 439] on span "8" at bounding box center [1360, 437] width 34 height 32
type input "Mer 08 Septembre 2027"
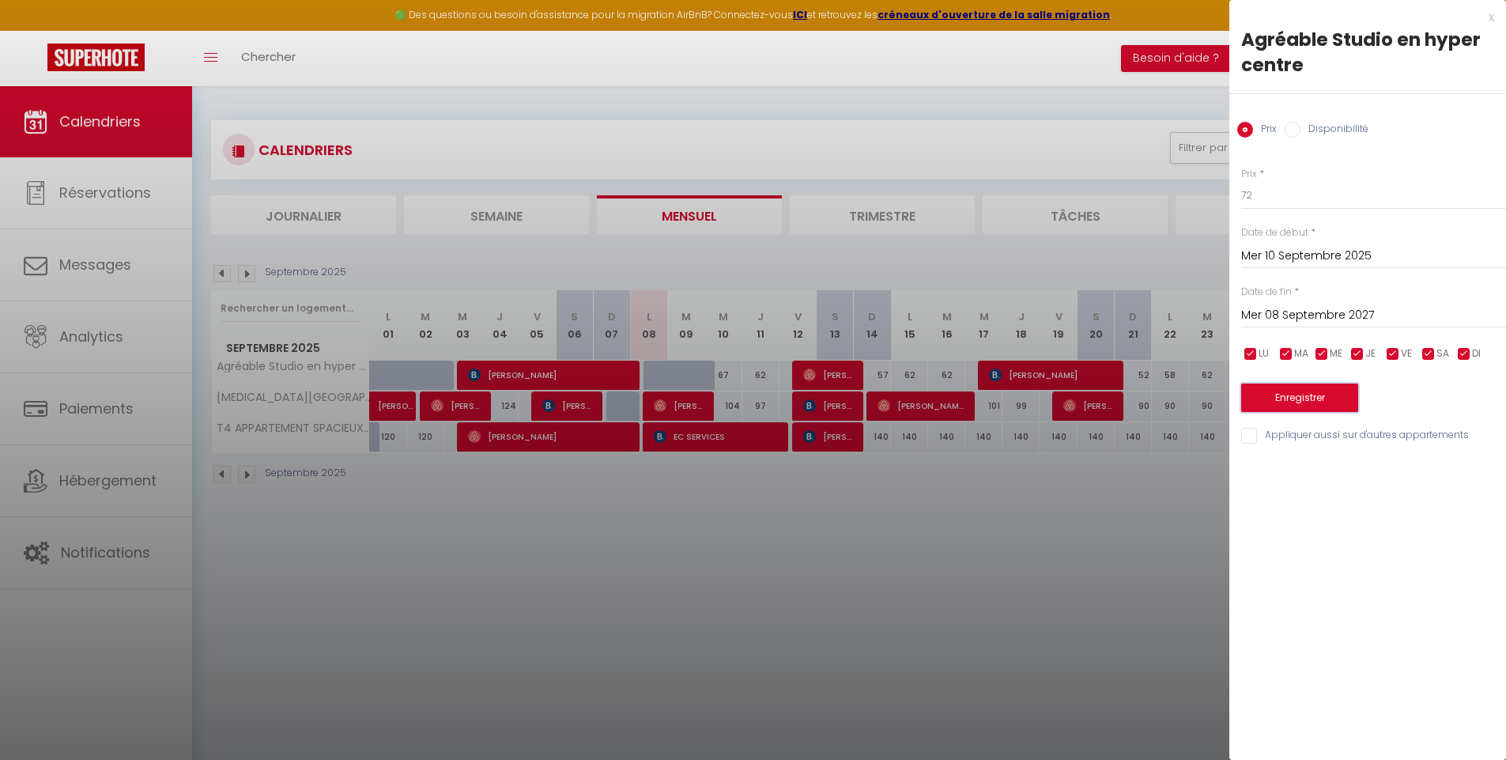
click at [1324, 398] on button "Enregistrer" at bounding box center [1299, 397] width 117 height 28
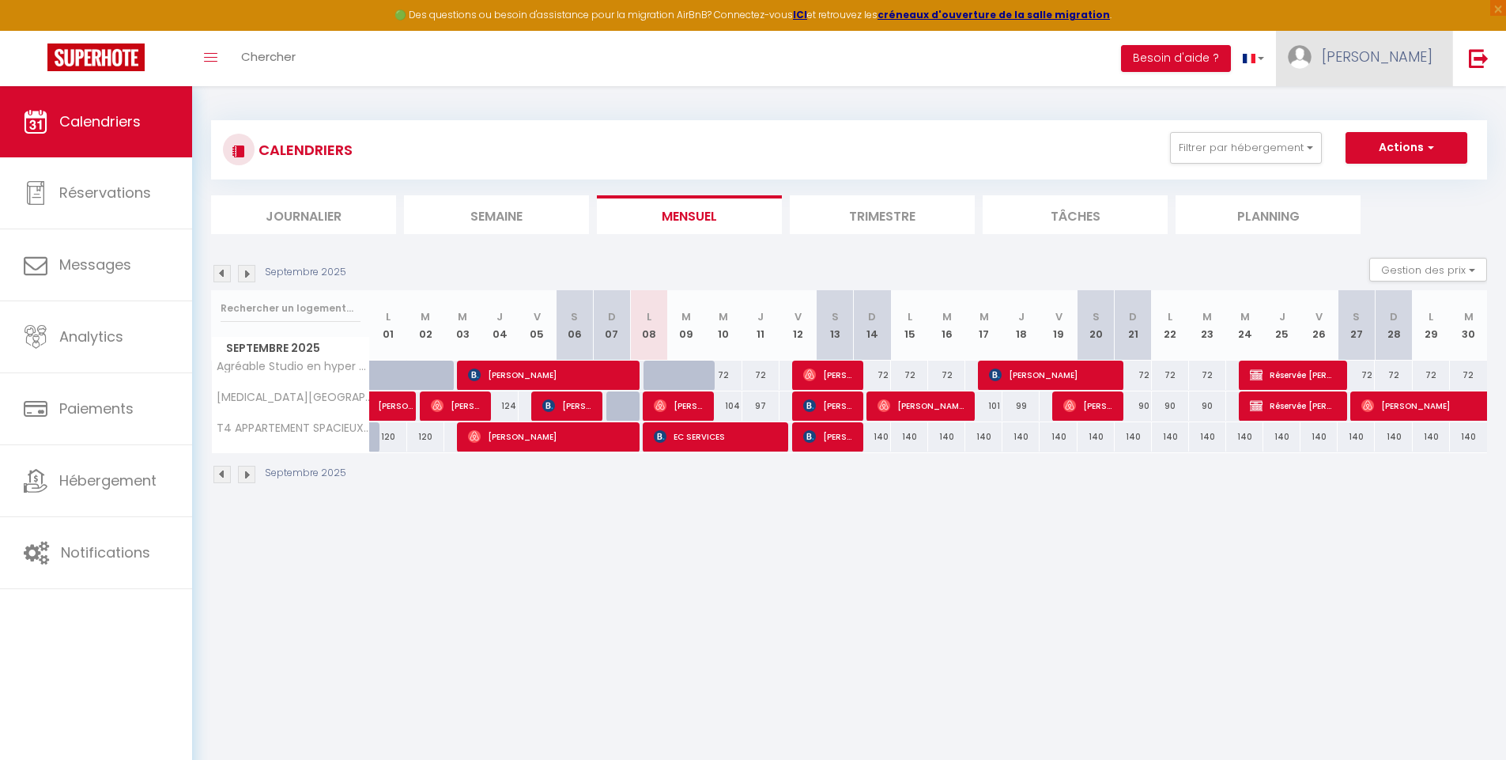
drag, startPoint x: 1470, startPoint y: 23, endPoint x: 1437, endPoint y: 59, distance: 49.2
click at [1479, 32] on nav "🟢 Des questions ou besoin d'assistance pour la migration AirBnB? Connectez-vous…" at bounding box center [753, 43] width 1506 height 86
